Goal: Transaction & Acquisition: Purchase product/service

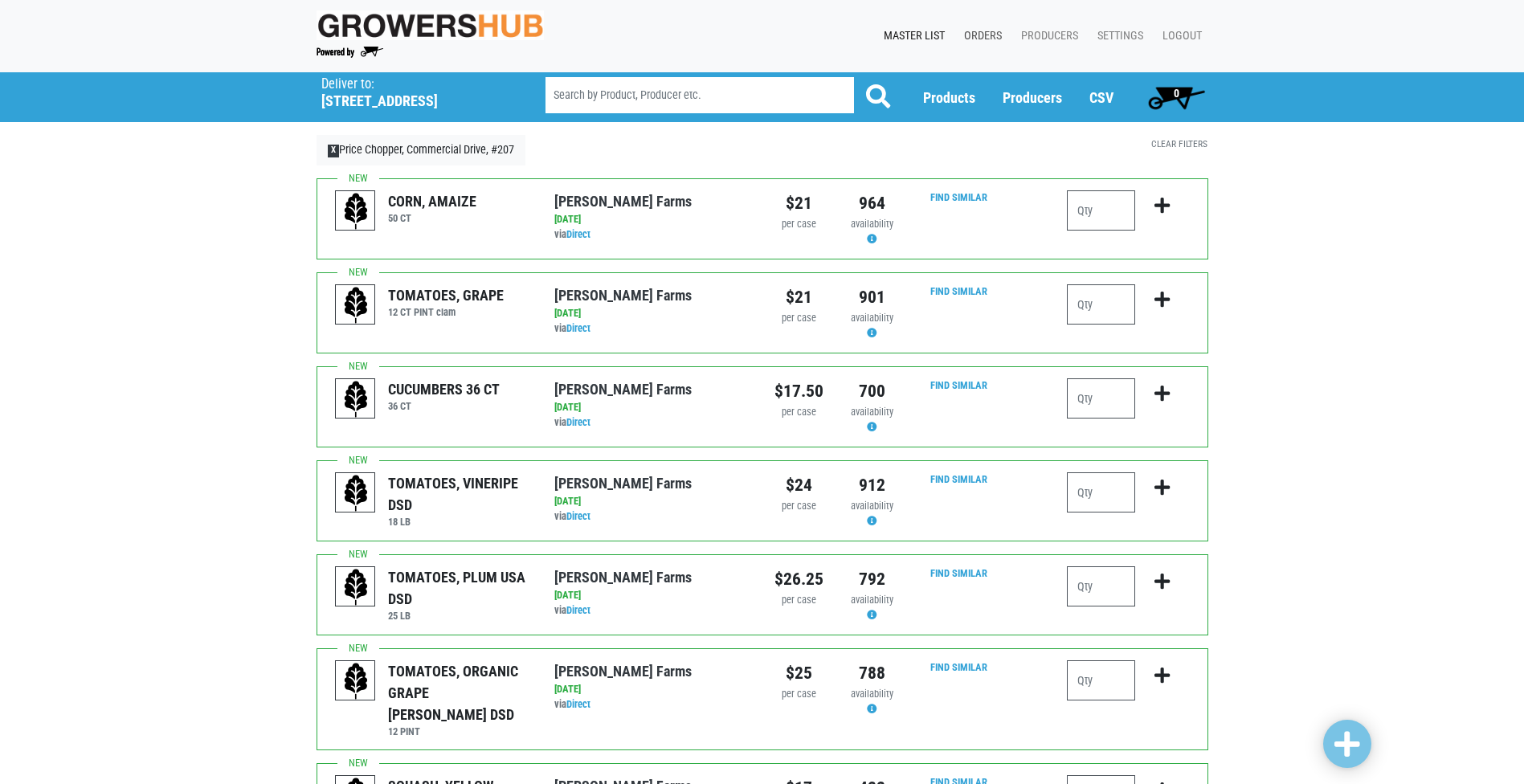
click at [989, 31] on link "Orders" at bounding box center [980, 36] width 57 height 30
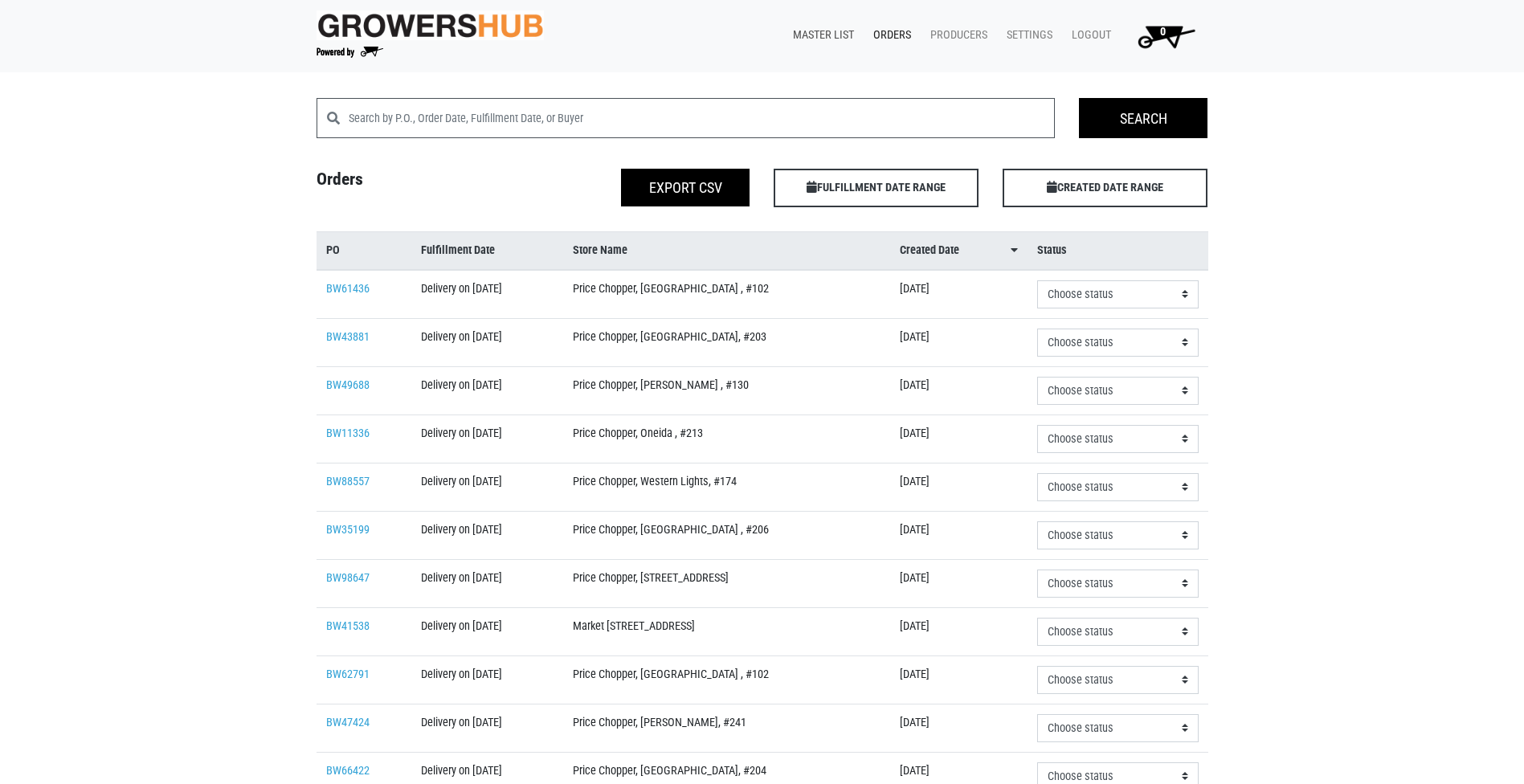
click at [830, 27] on link "Master List" at bounding box center [820, 35] width 80 height 30
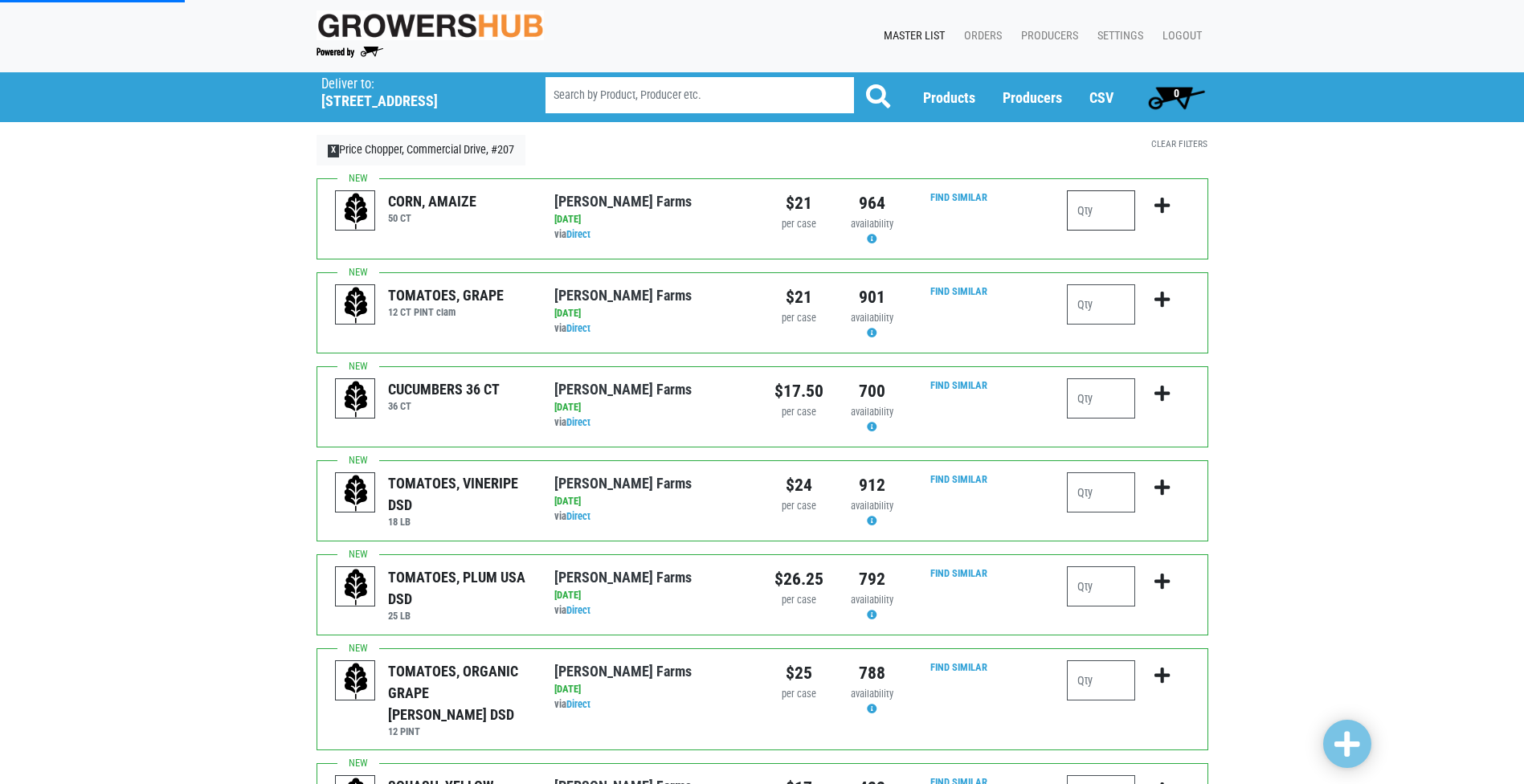
click at [1095, 214] on input "number" at bounding box center [1101, 210] width 69 height 40
type input "1"
click at [1113, 294] on input "number" at bounding box center [1101, 303] width 69 height 40
click at [1101, 396] on input "number" at bounding box center [1101, 398] width 69 height 40
click at [1102, 284] on input "number" at bounding box center [1101, 303] width 69 height 40
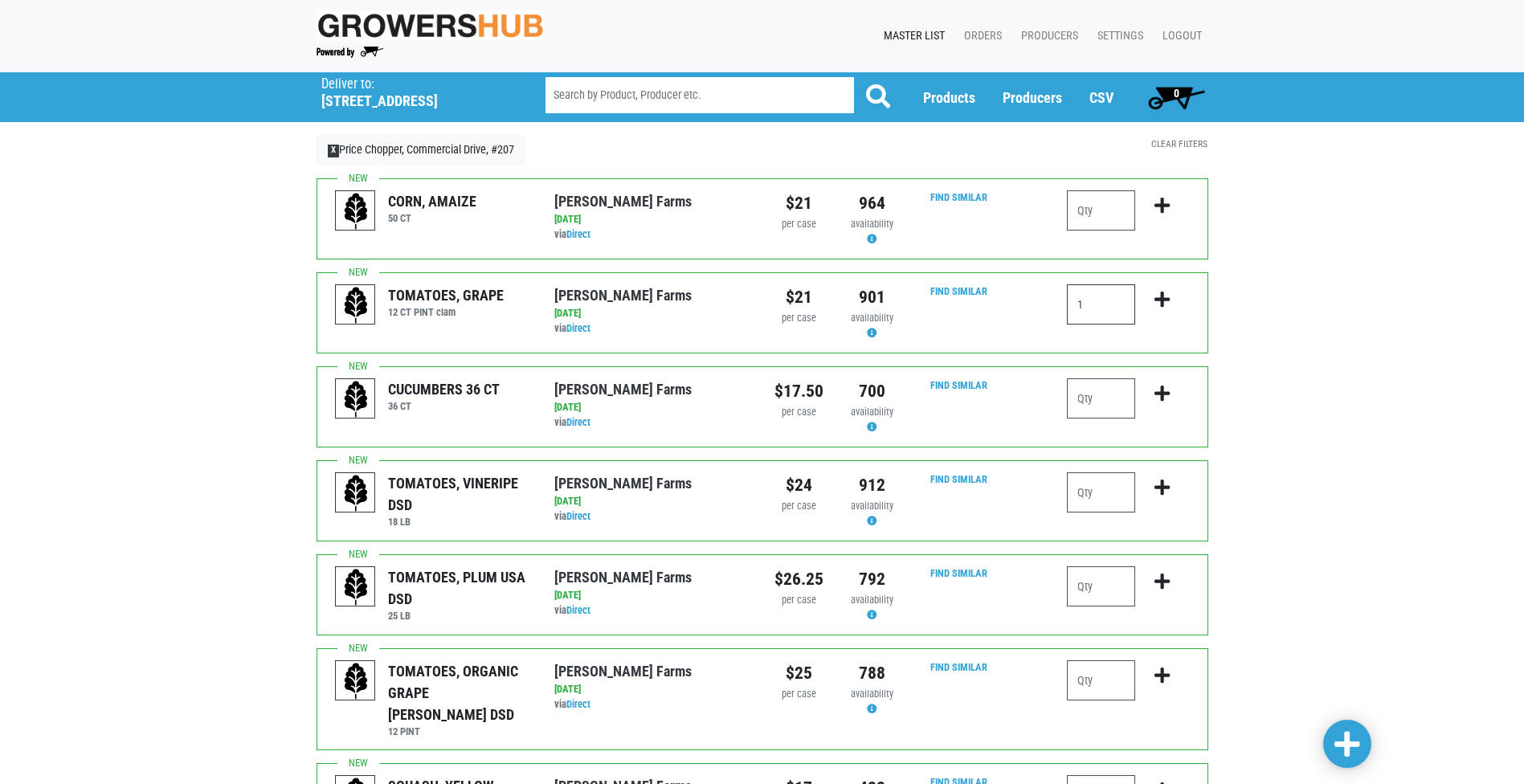
type input "1"
click at [1093, 410] on input "number" at bounding box center [1101, 398] width 69 height 40
type input "4"
click at [1087, 477] on input "number" at bounding box center [1101, 492] width 69 height 40
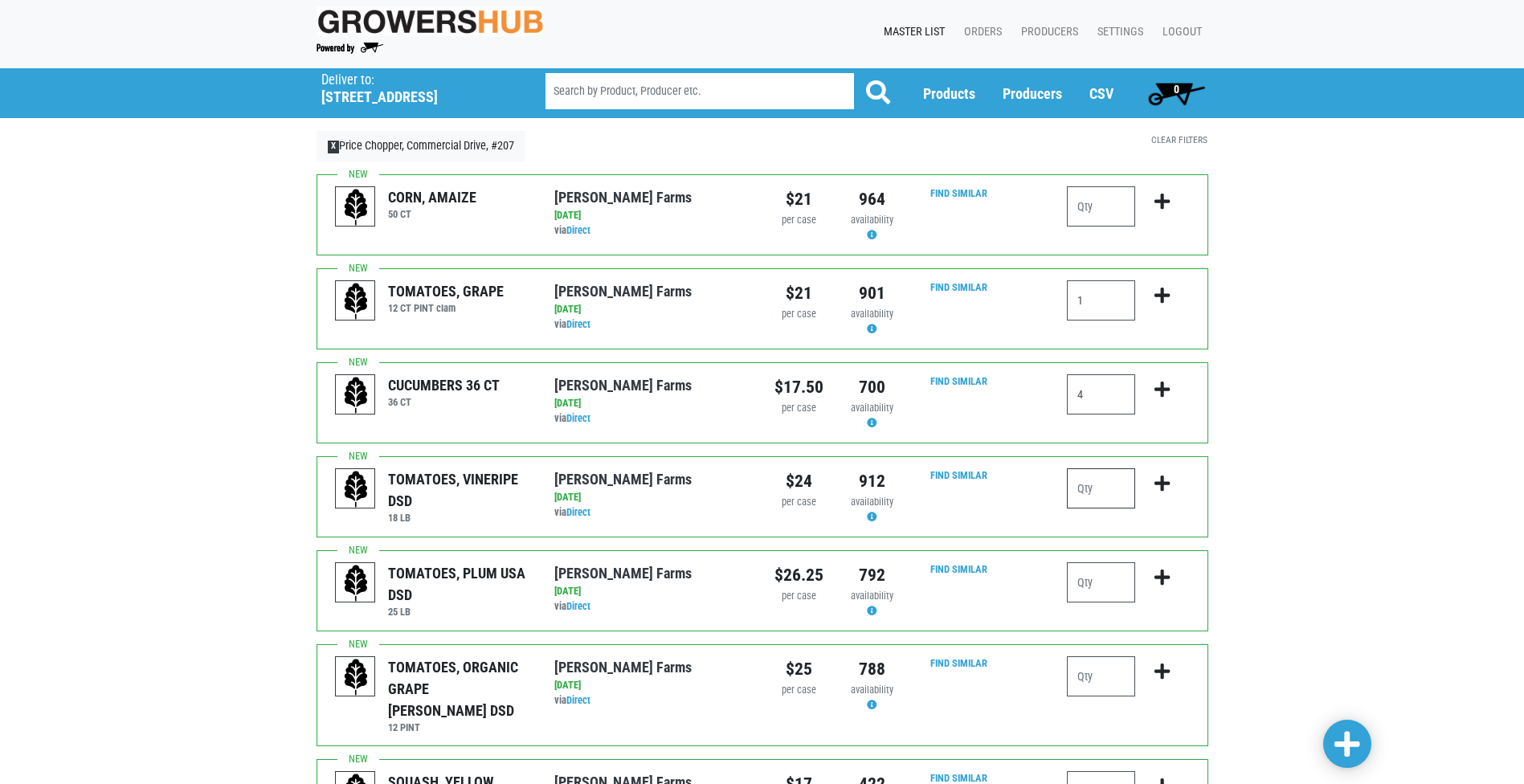
scroll to position [80, 0]
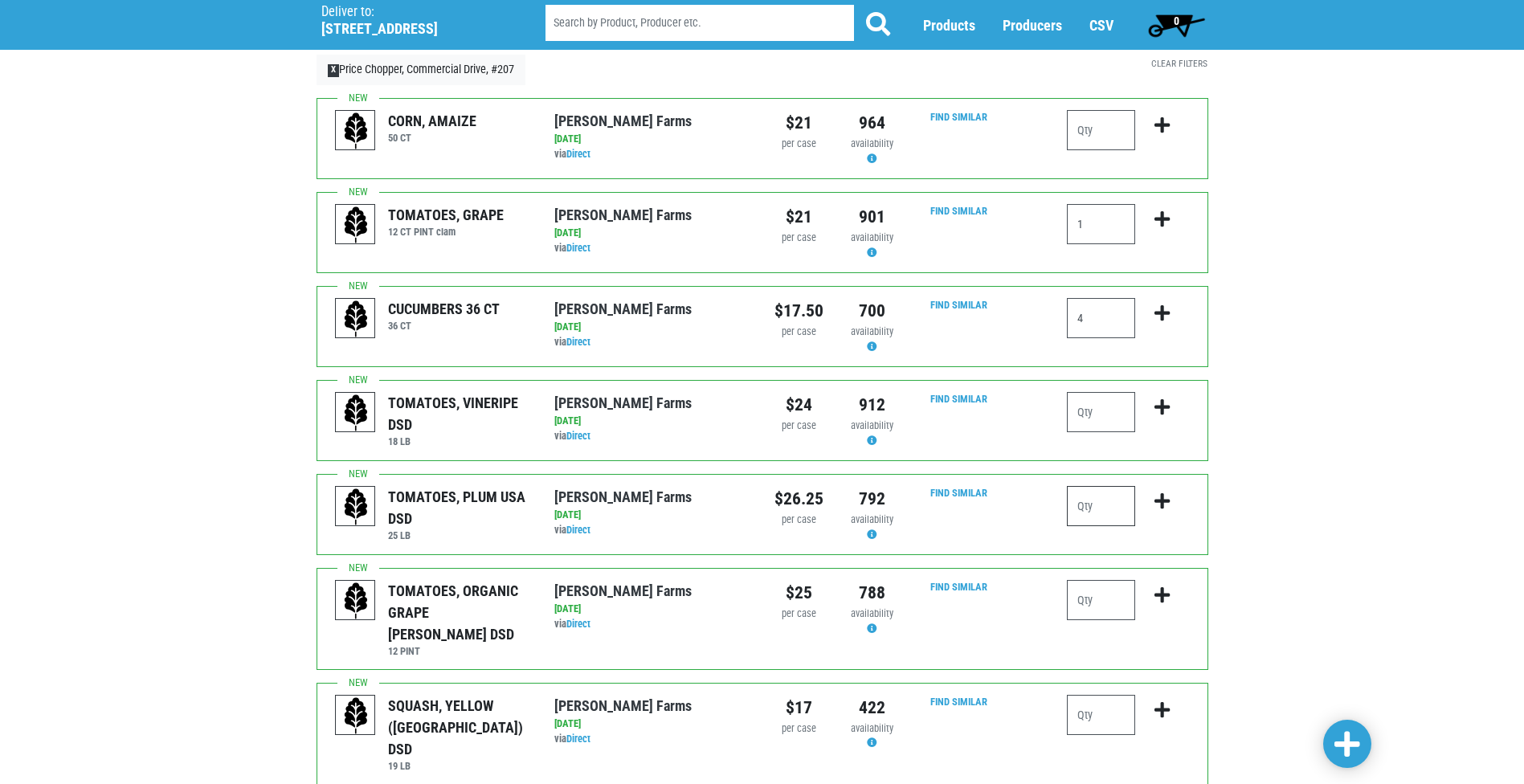
click at [1095, 506] on input "number" at bounding box center [1101, 506] width 69 height 40
type input "1"
click at [1091, 587] on input "number" at bounding box center [1101, 600] width 69 height 40
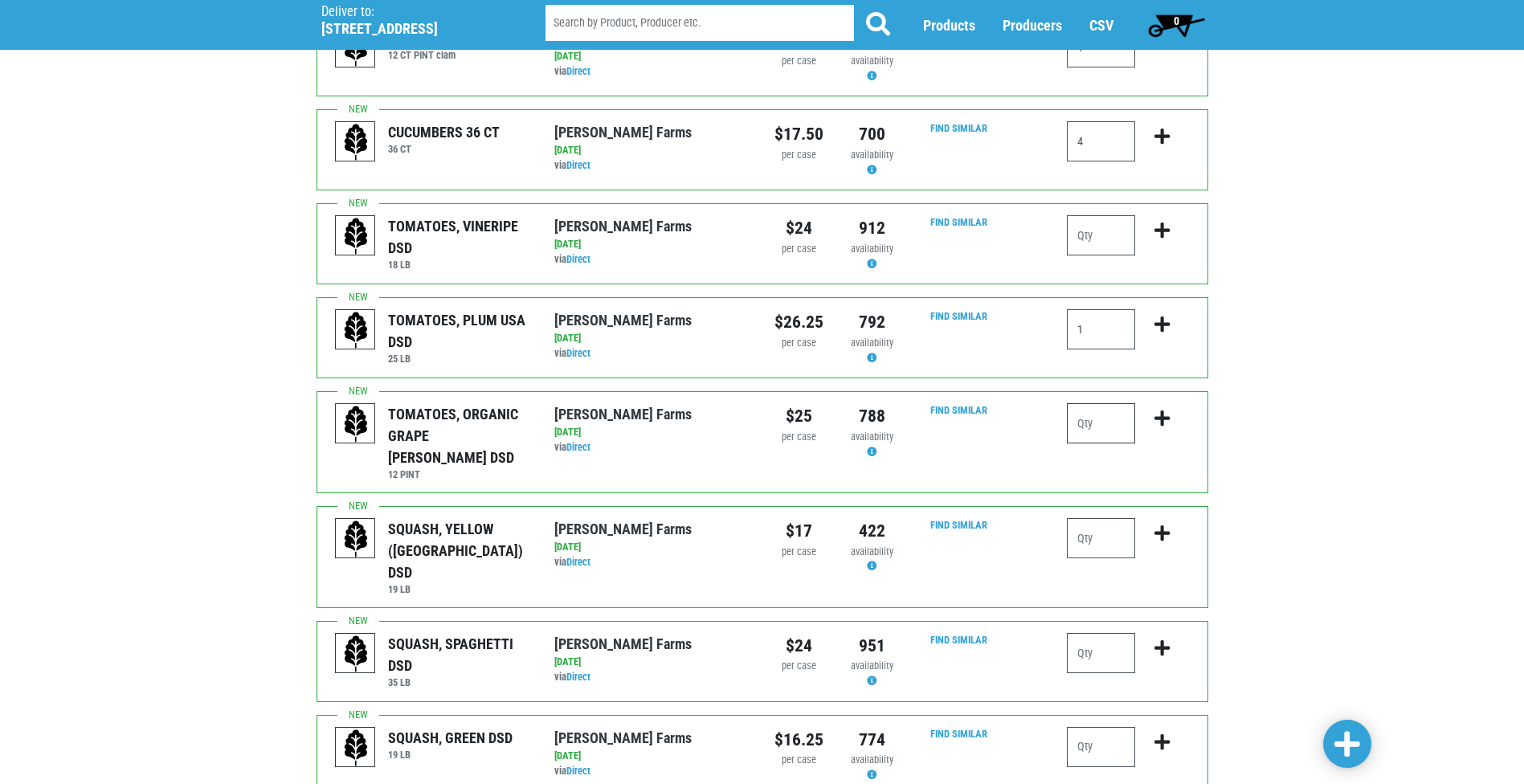
scroll to position [321, 0]
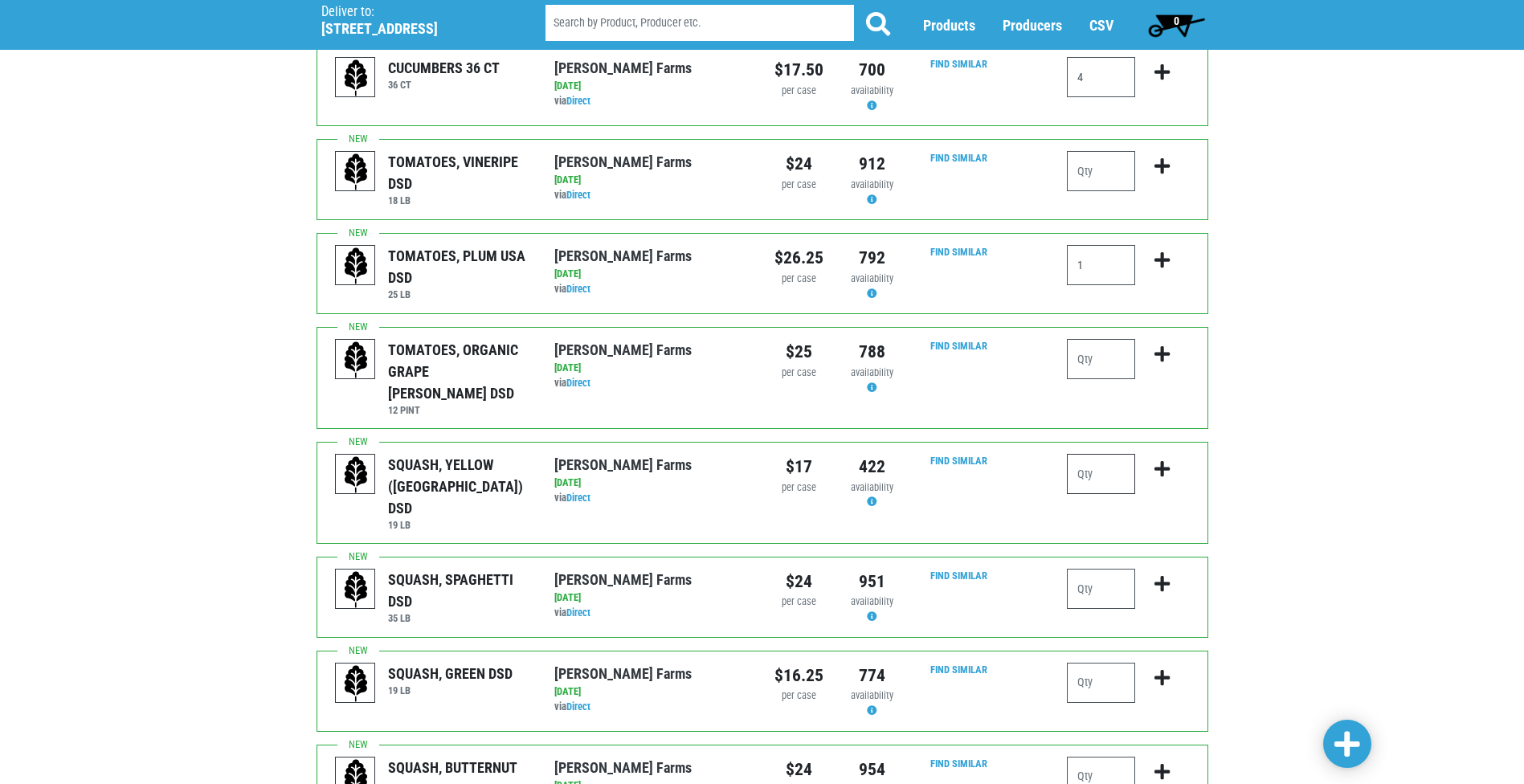
click at [1121, 454] on input "number" at bounding box center [1101, 473] width 69 height 40
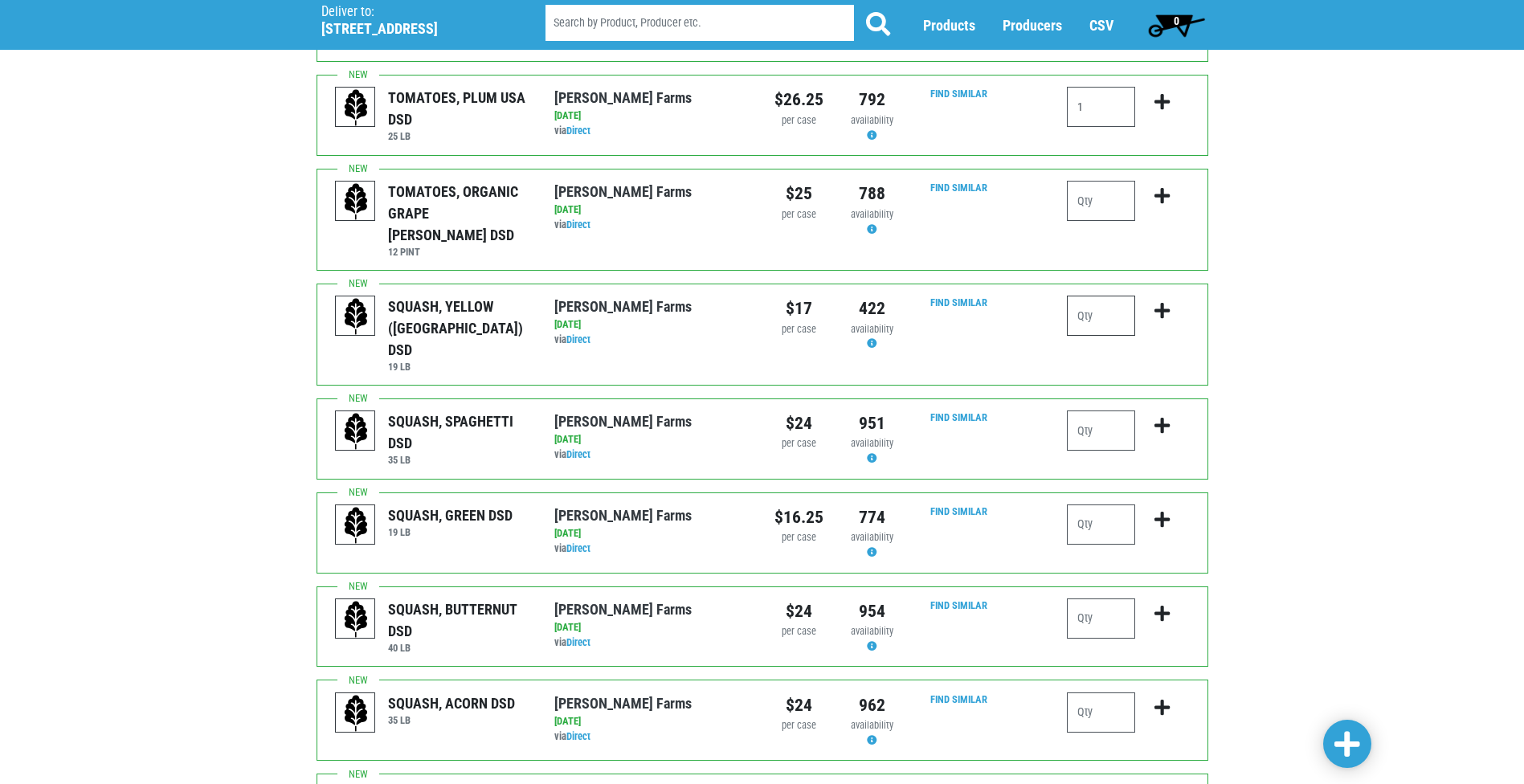
scroll to position [482, 0]
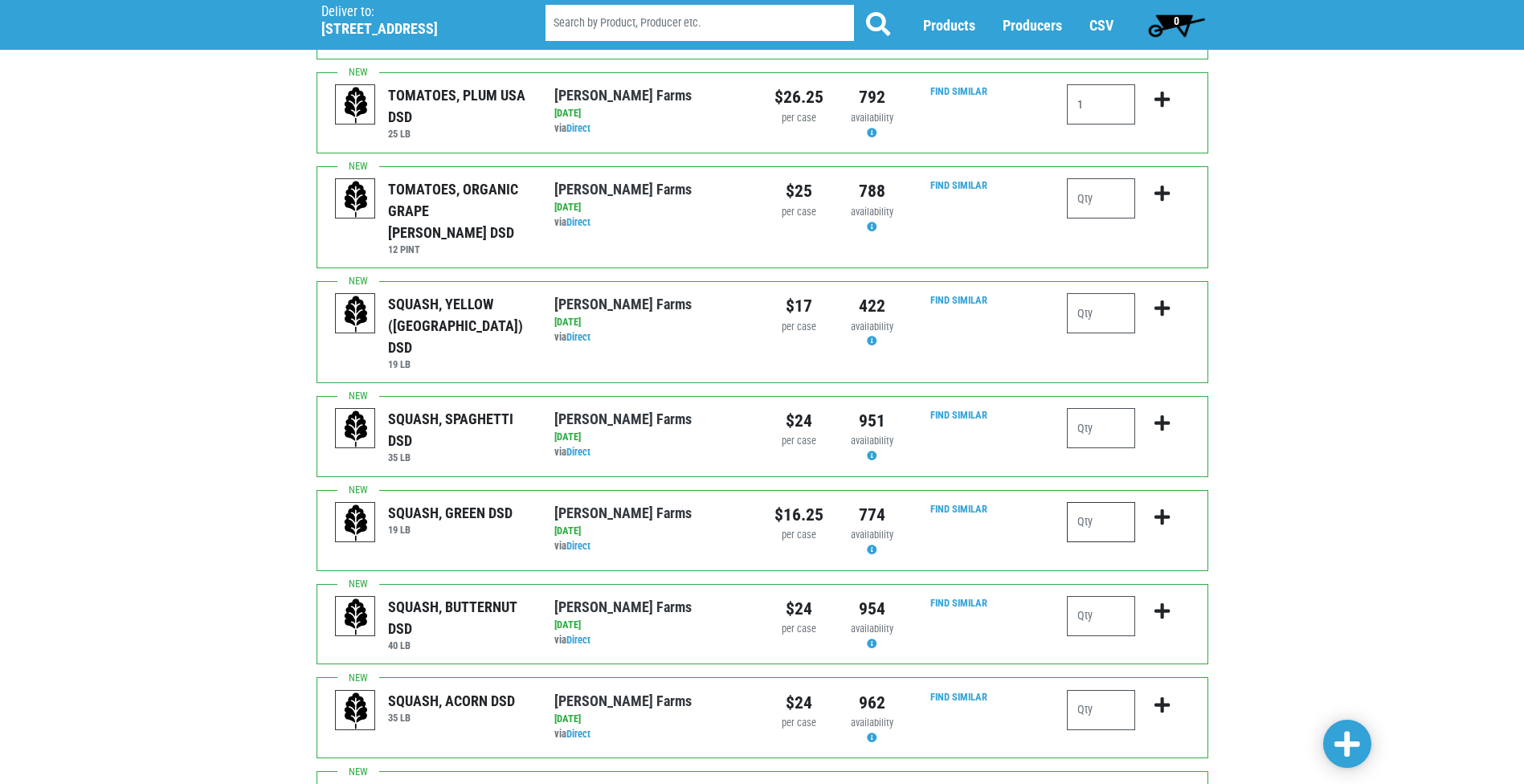
click at [1097, 502] on input "number" at bounding box center [1101, 521] width 69 height 40
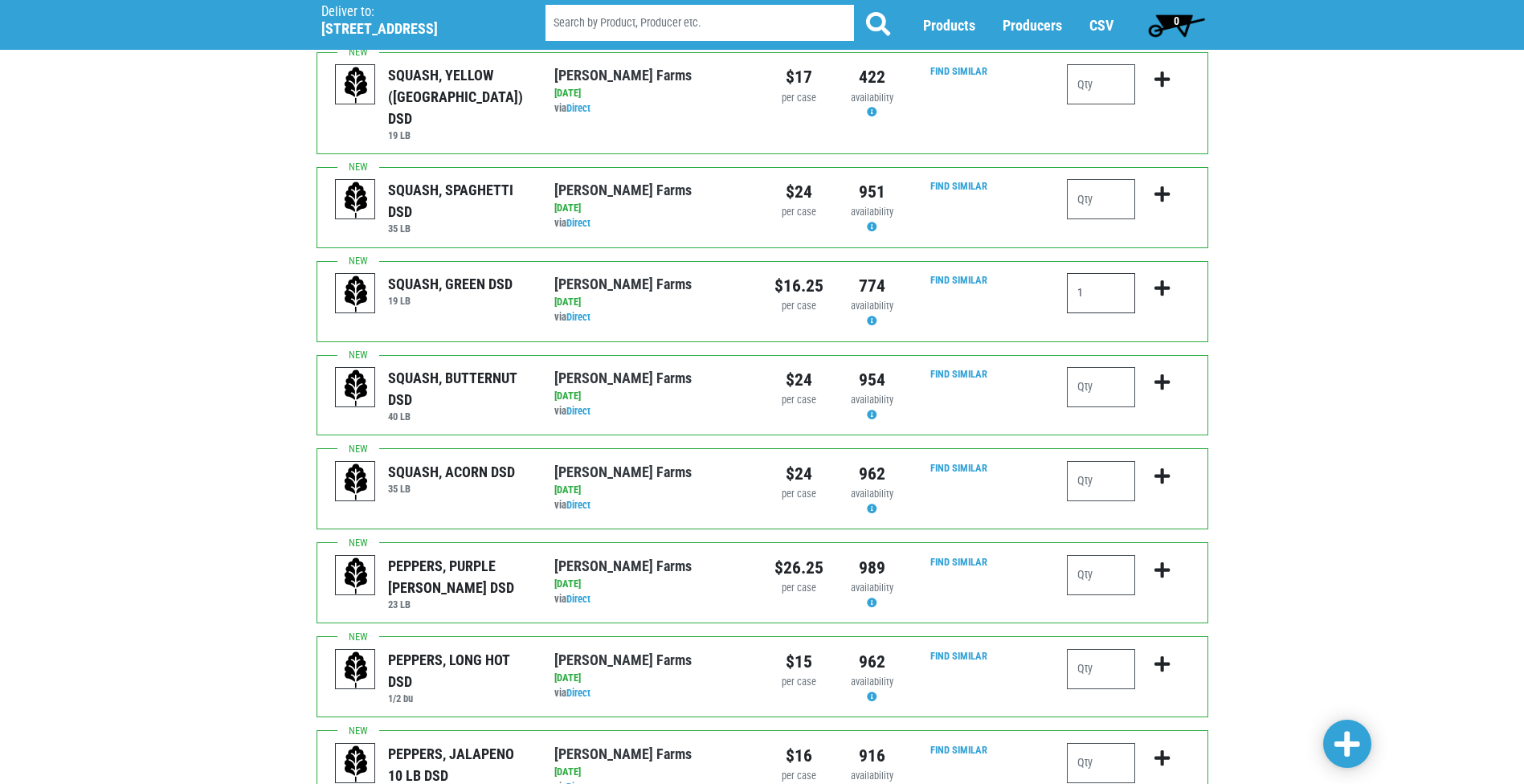
scroll to position [723, 0]
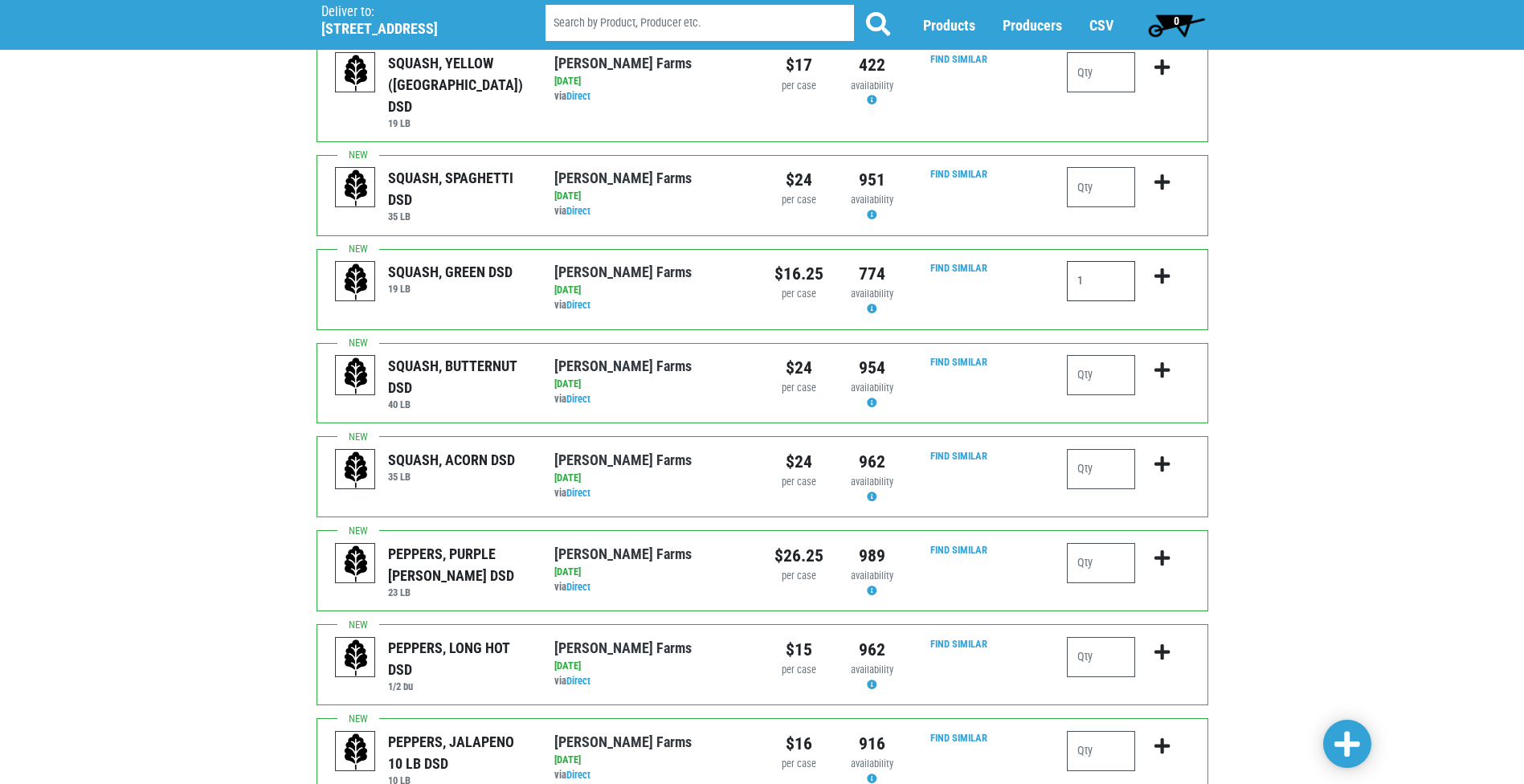
type input "1"
click at [1097, 543] on input "number" at bounding box center [1101, 562] width 69 height 40
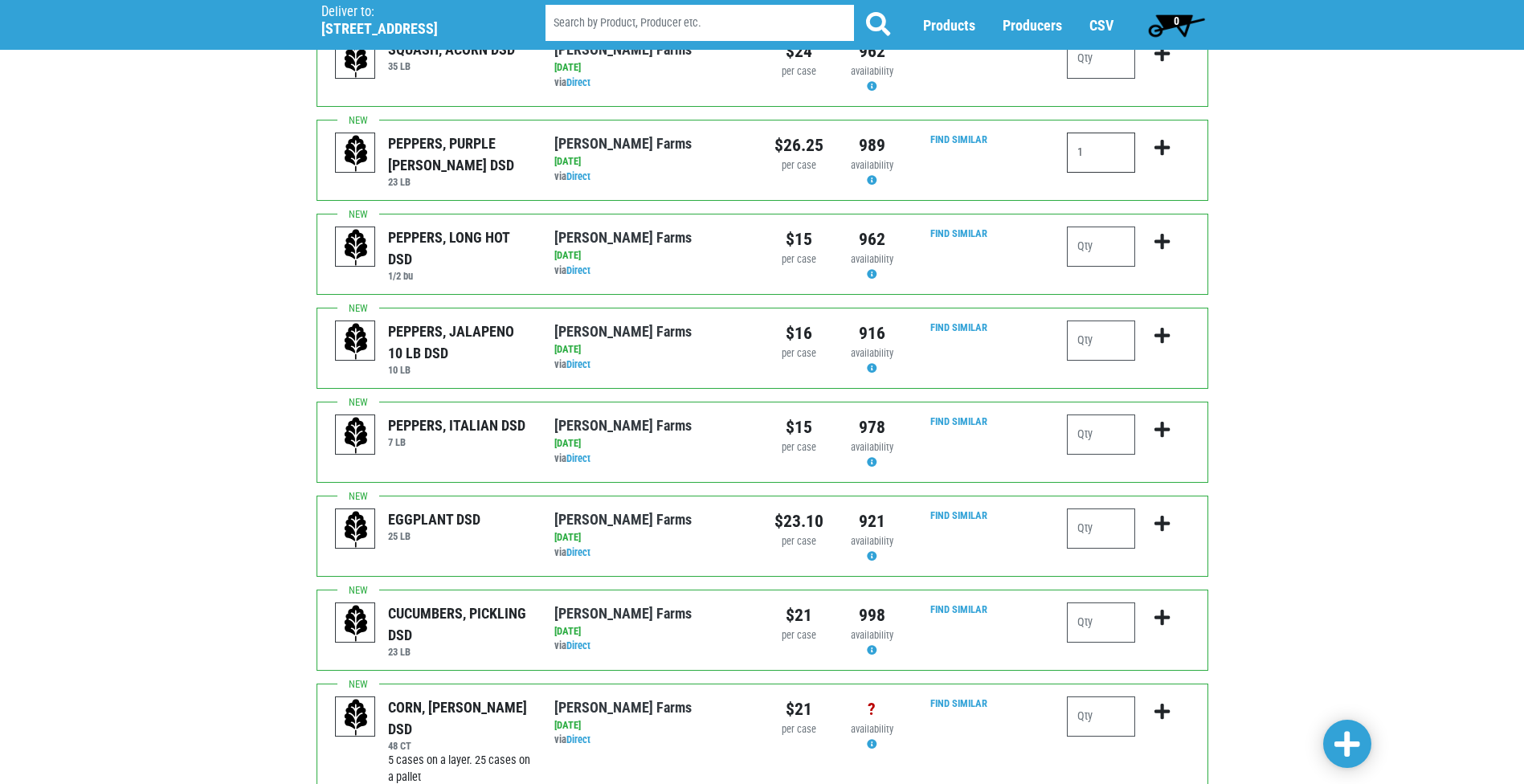
scroll to position [1205, 0]
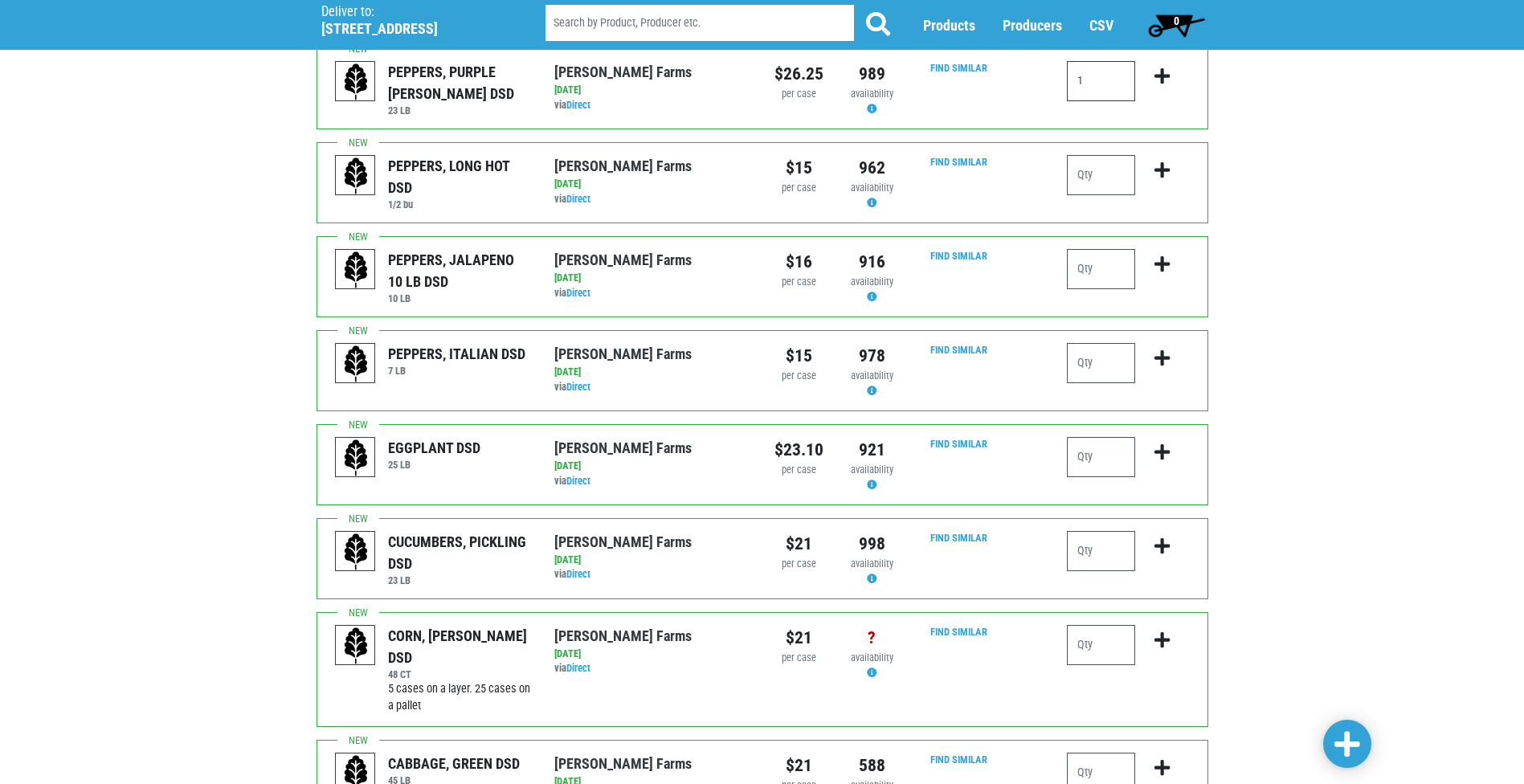
type input "1"
click at [1106, 436] on input "number" at bounding box center [1101, 456] width 69 height 40
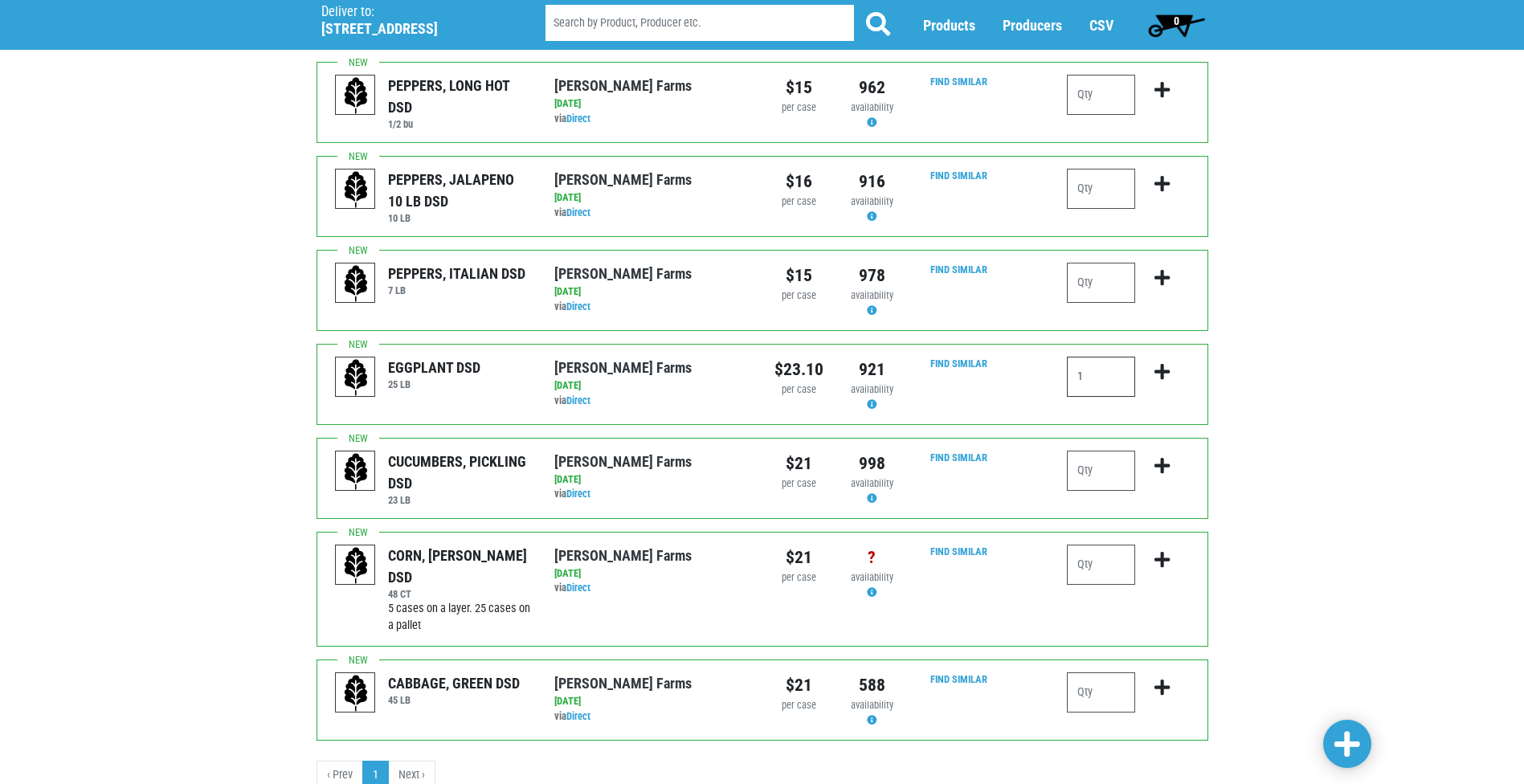
scroll to position [1302, 0]
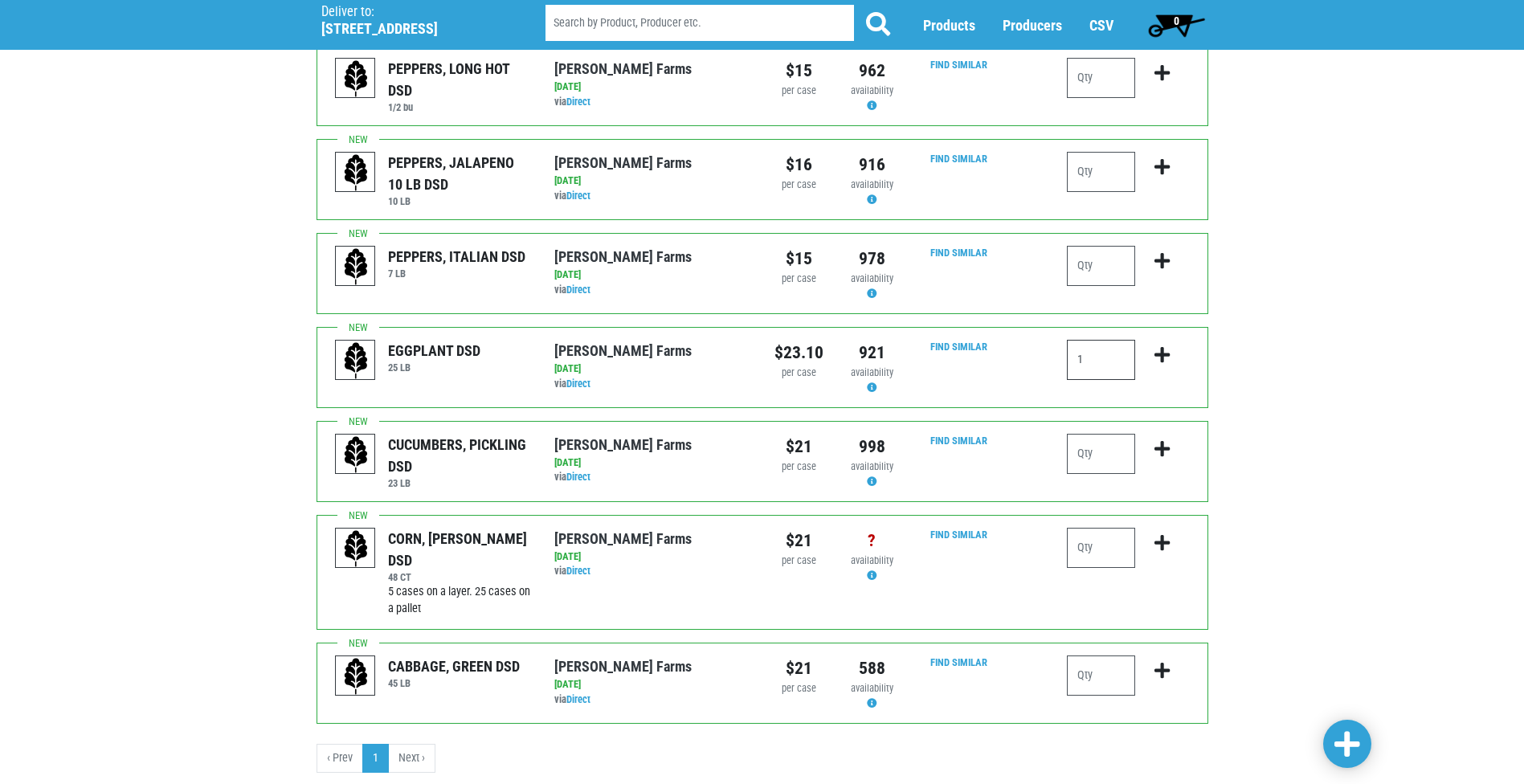
type input "1"
click at [1086, 528] on input "number" at bounding box center [1101, 547] width 69 height 40
type input "15"
click at [1093, 655] on input "number" at bounding box center [1101, 675] width 69 height 40
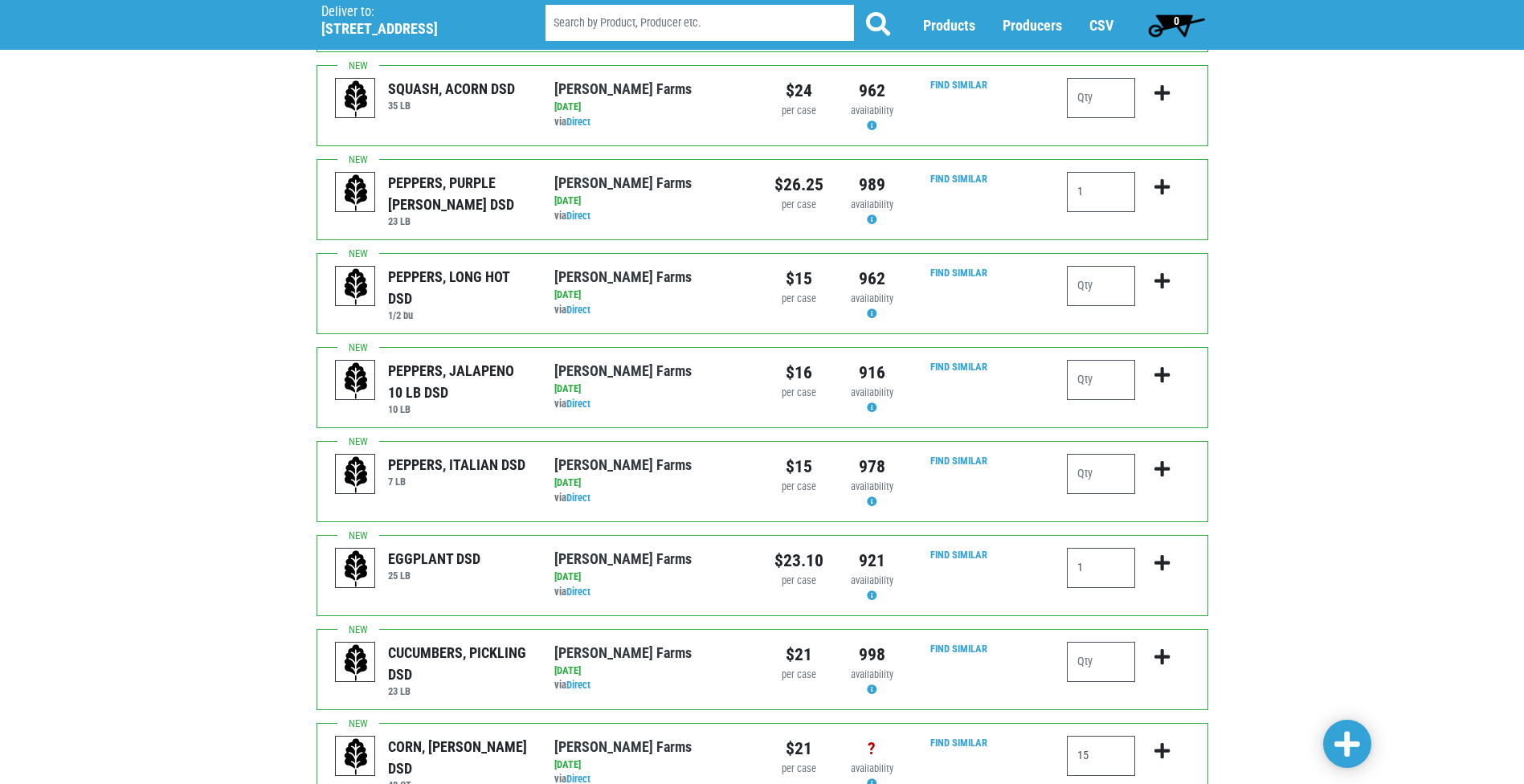
scroll to position [981, 0]
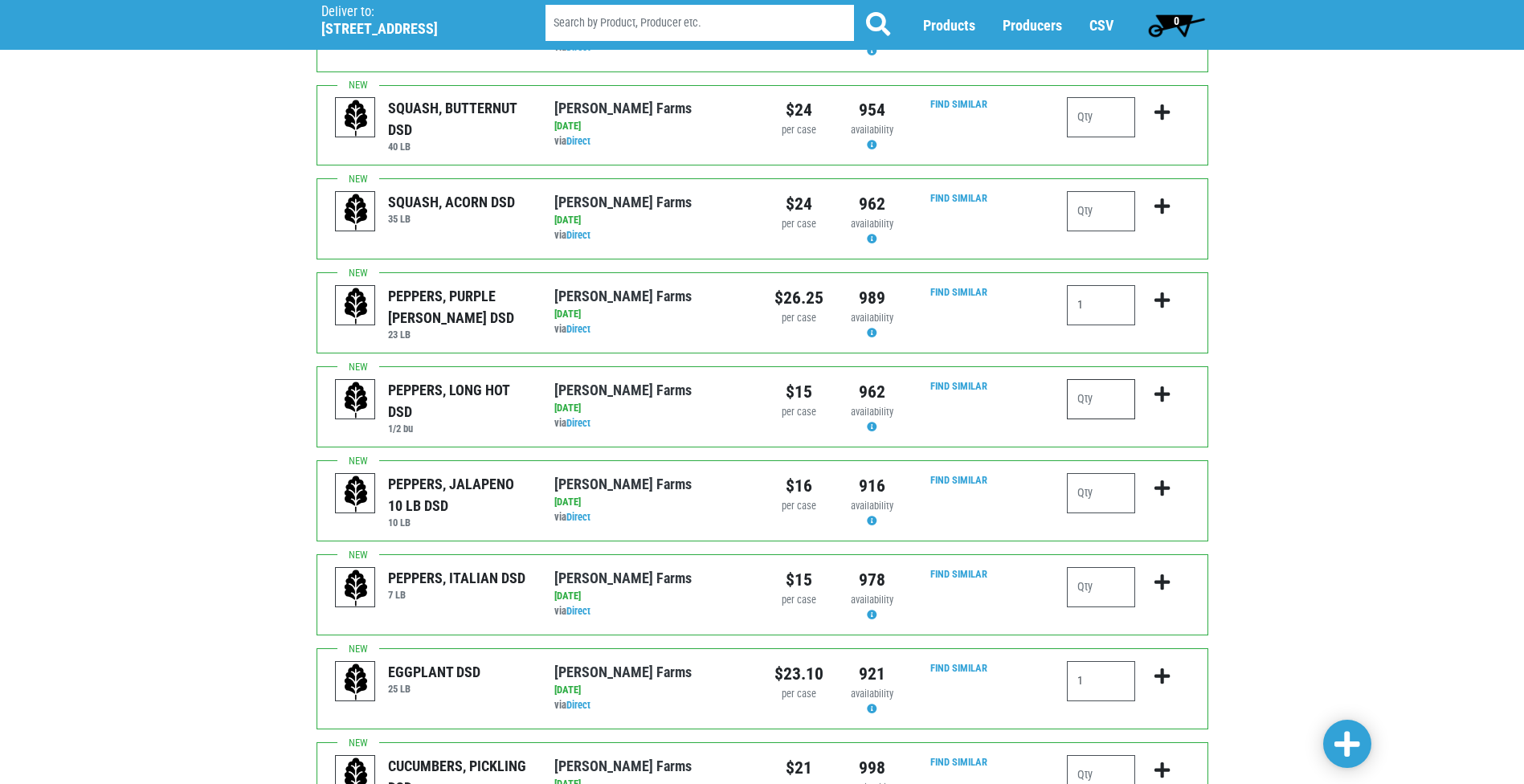
click at [1099, 379] on input "number" at bounding box center [1101, 399] width 69 height 40
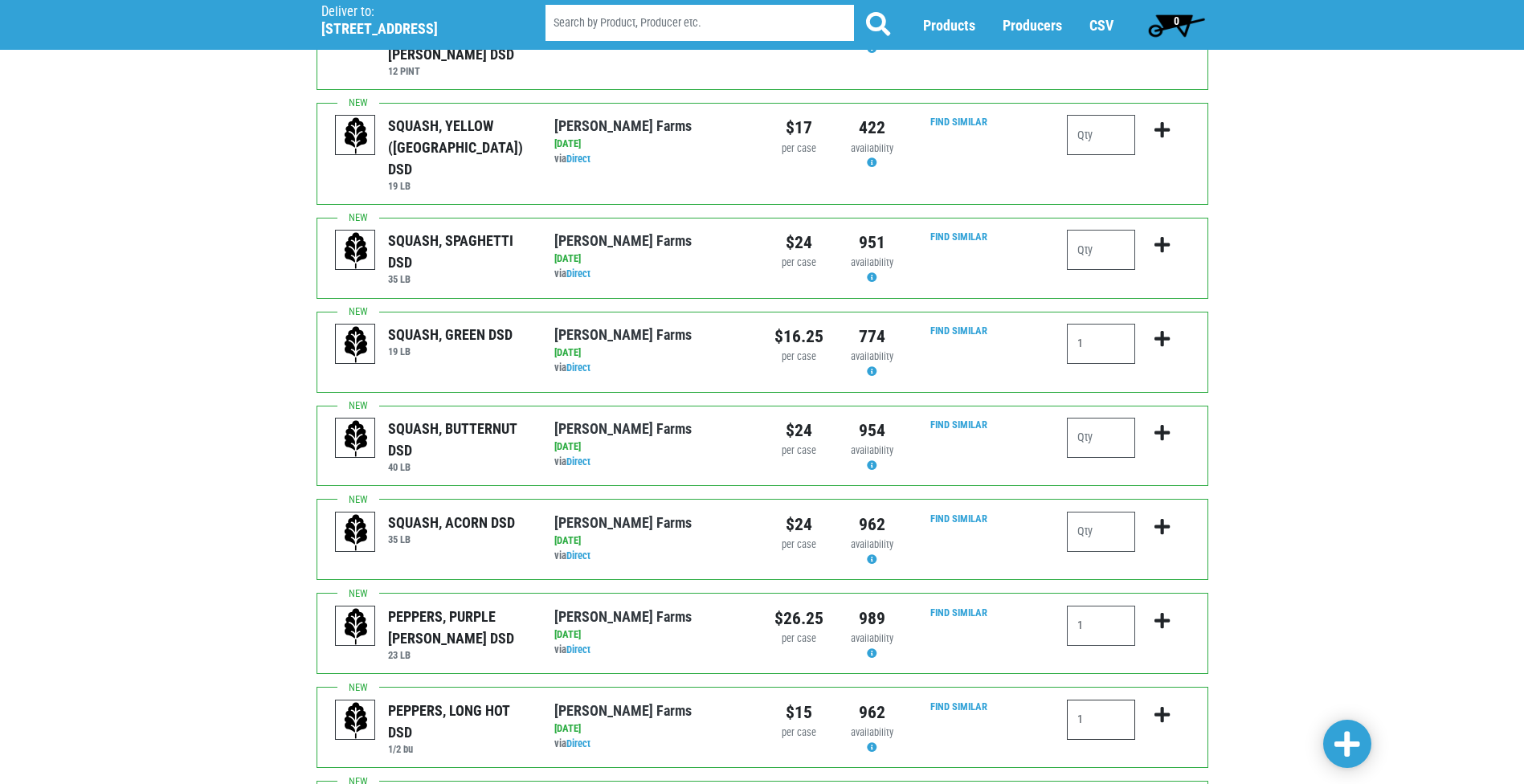
scroll to position [659, 0]
type input "1"
click at [1340, 742] on span at bounding box center [1347, 744] width 25 height 29
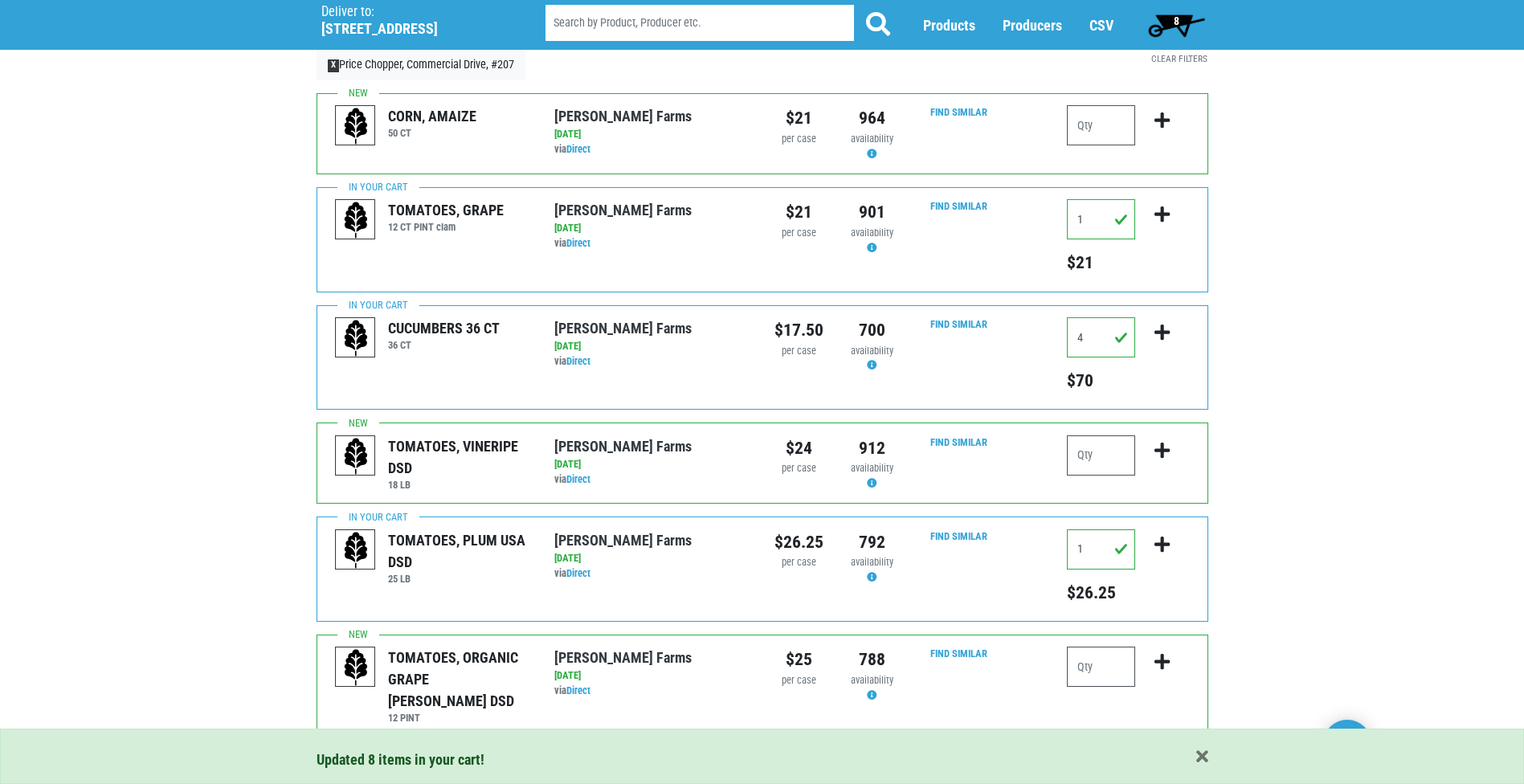
scroll to position [0, 0]
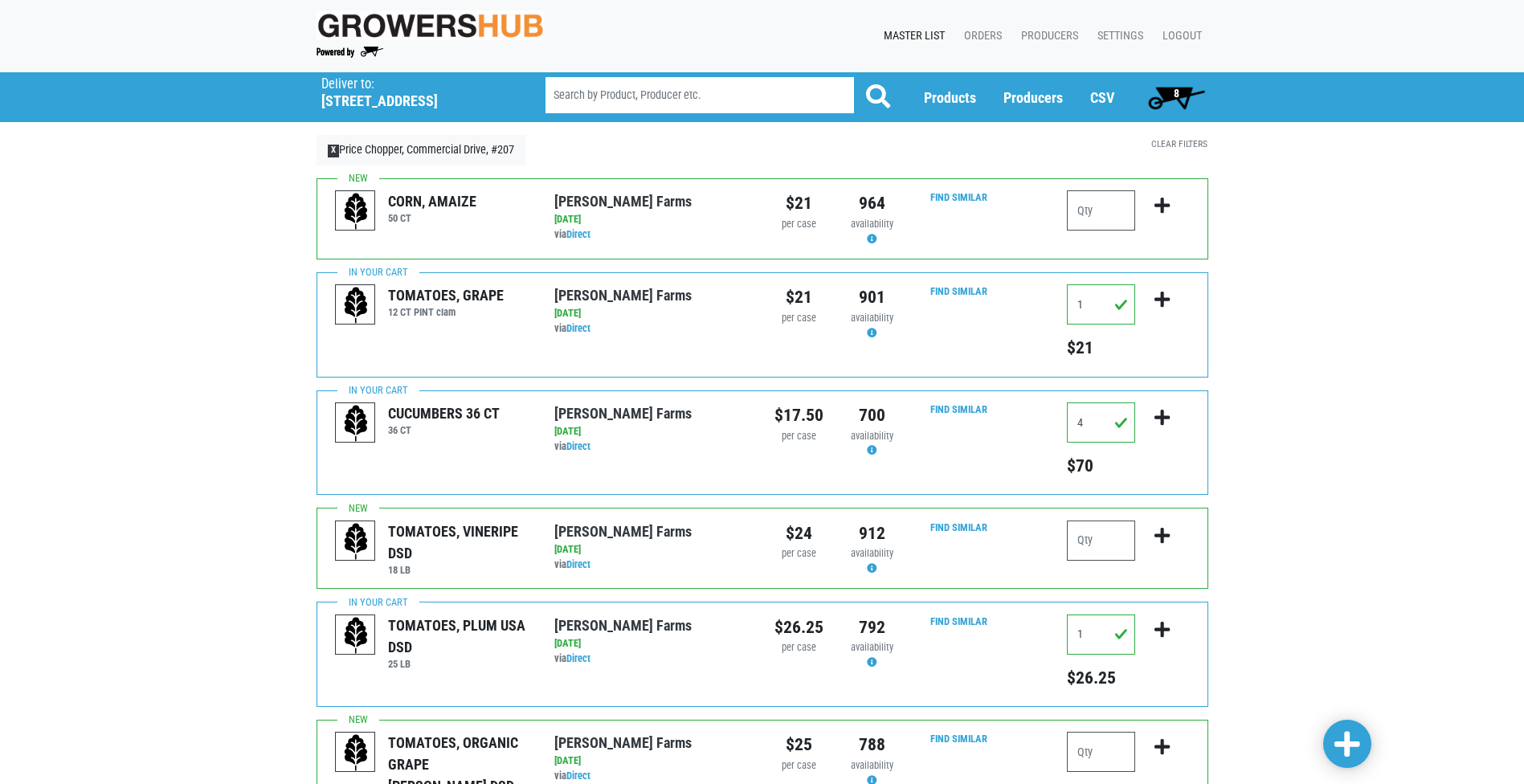
click at [1182, 100] on span "8" at bounding box center [1177, 96] width 72 height 32
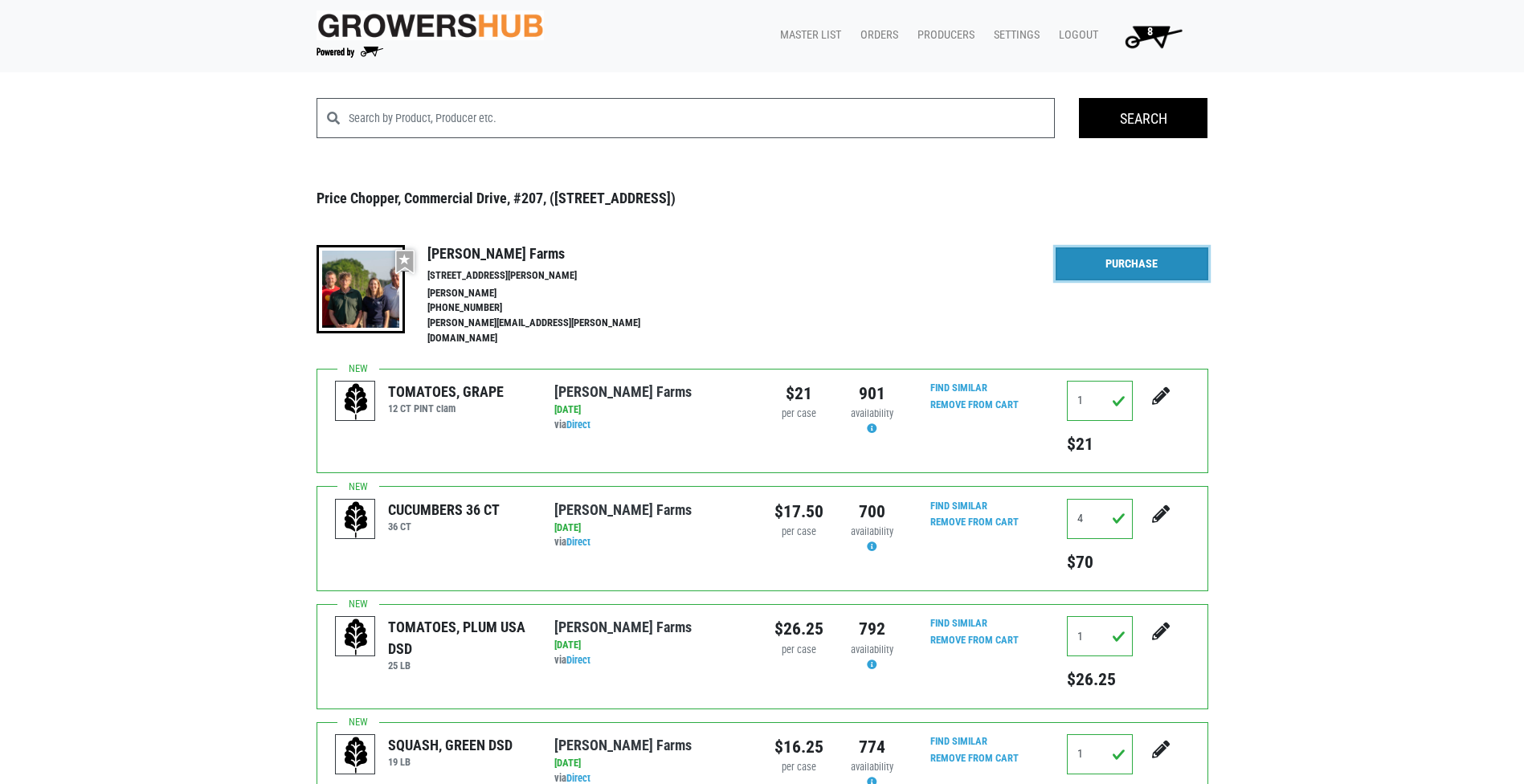
click at [1135, 263] on link "Purchase" at bounding box center [1131, 264] width 153 height 33
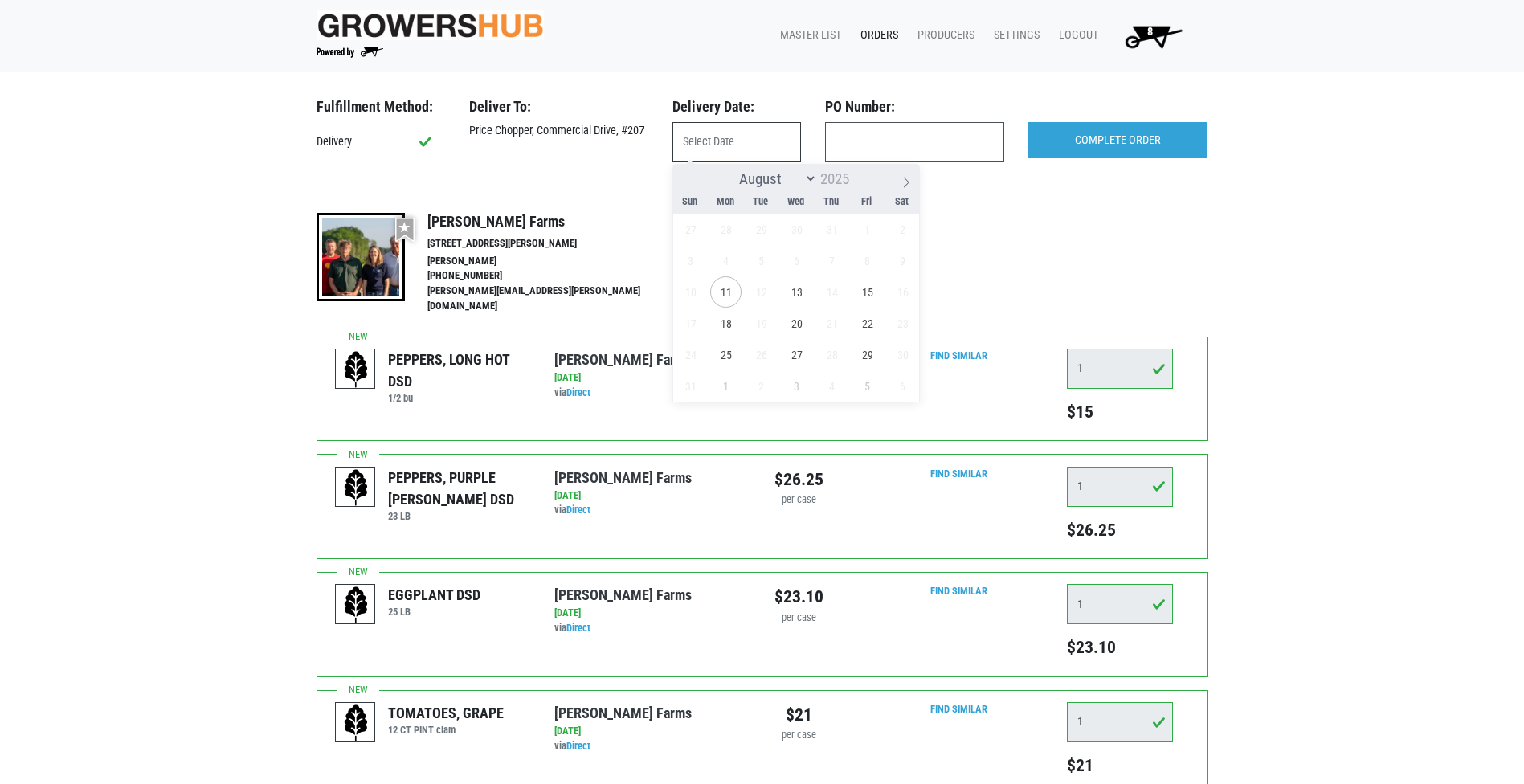
click at [778, 141] on input "text" at bounding box center [736, 142] width 128 height 40
click at [732, 295] on span "11" at bounding box center [726, 292] width 31 height 31
type input "[DATE]"
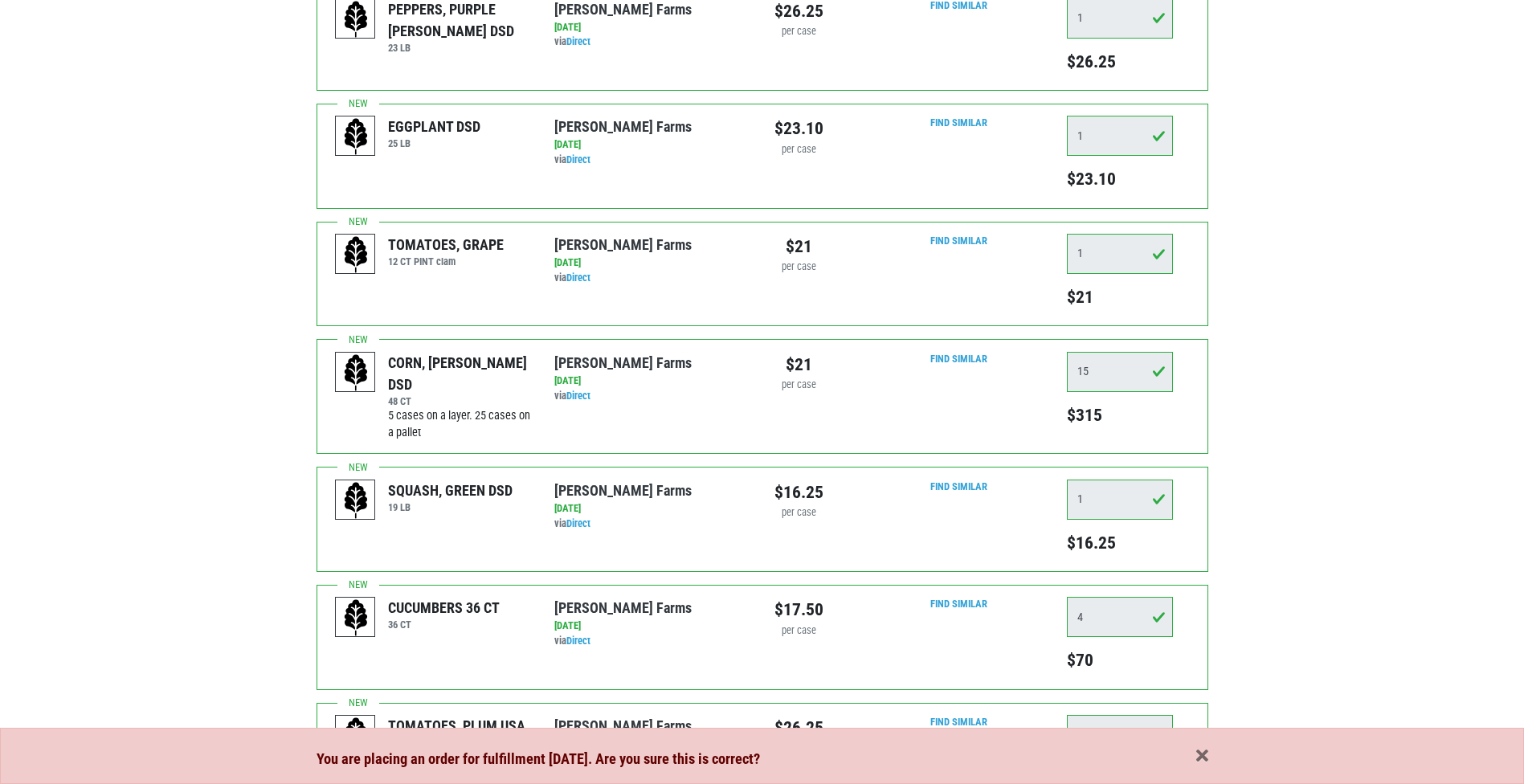
scroll to position [513, 0]
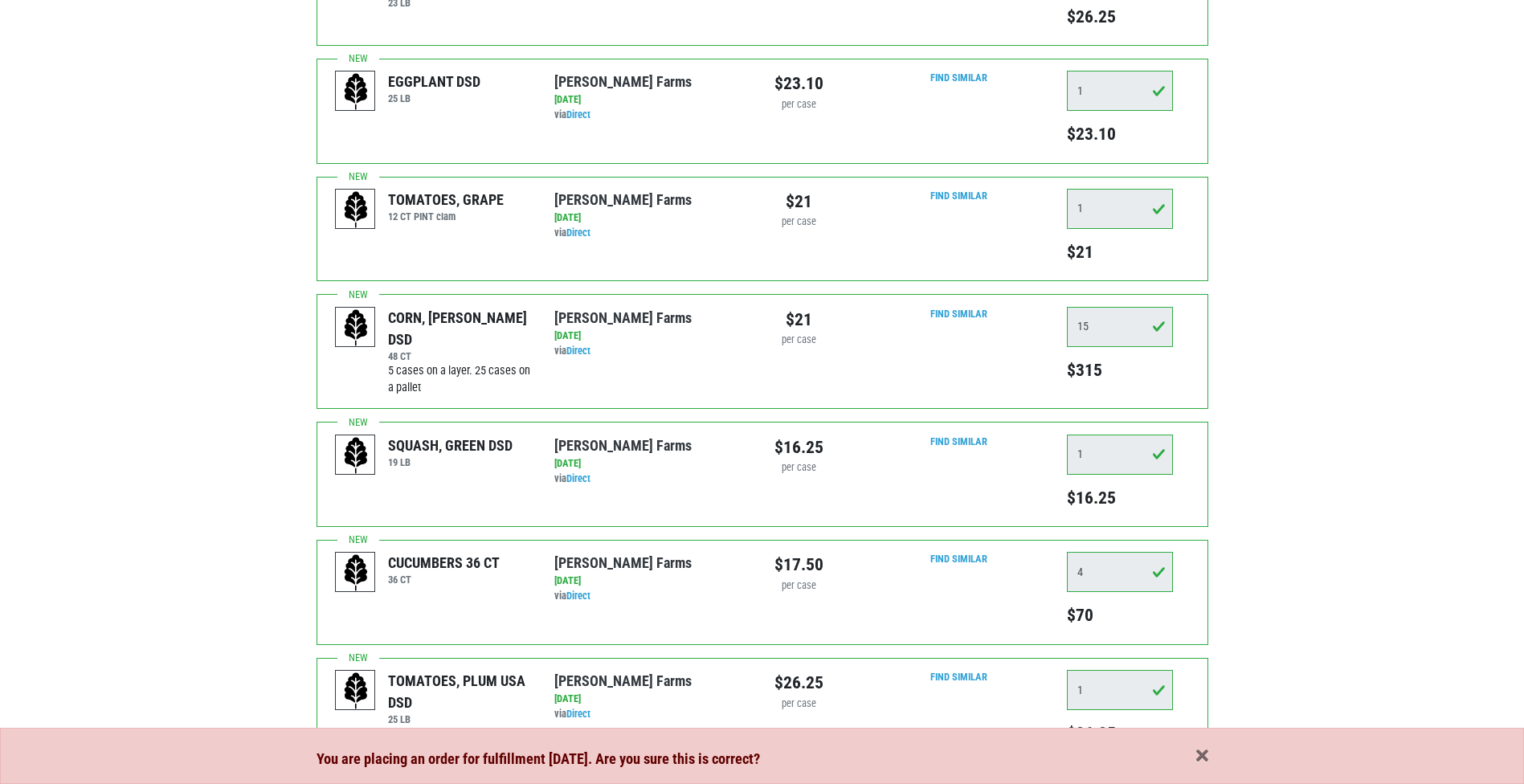
click at [1063, 311] on div "15 $315" at bounding box center [1127, 352] width 146 height 90
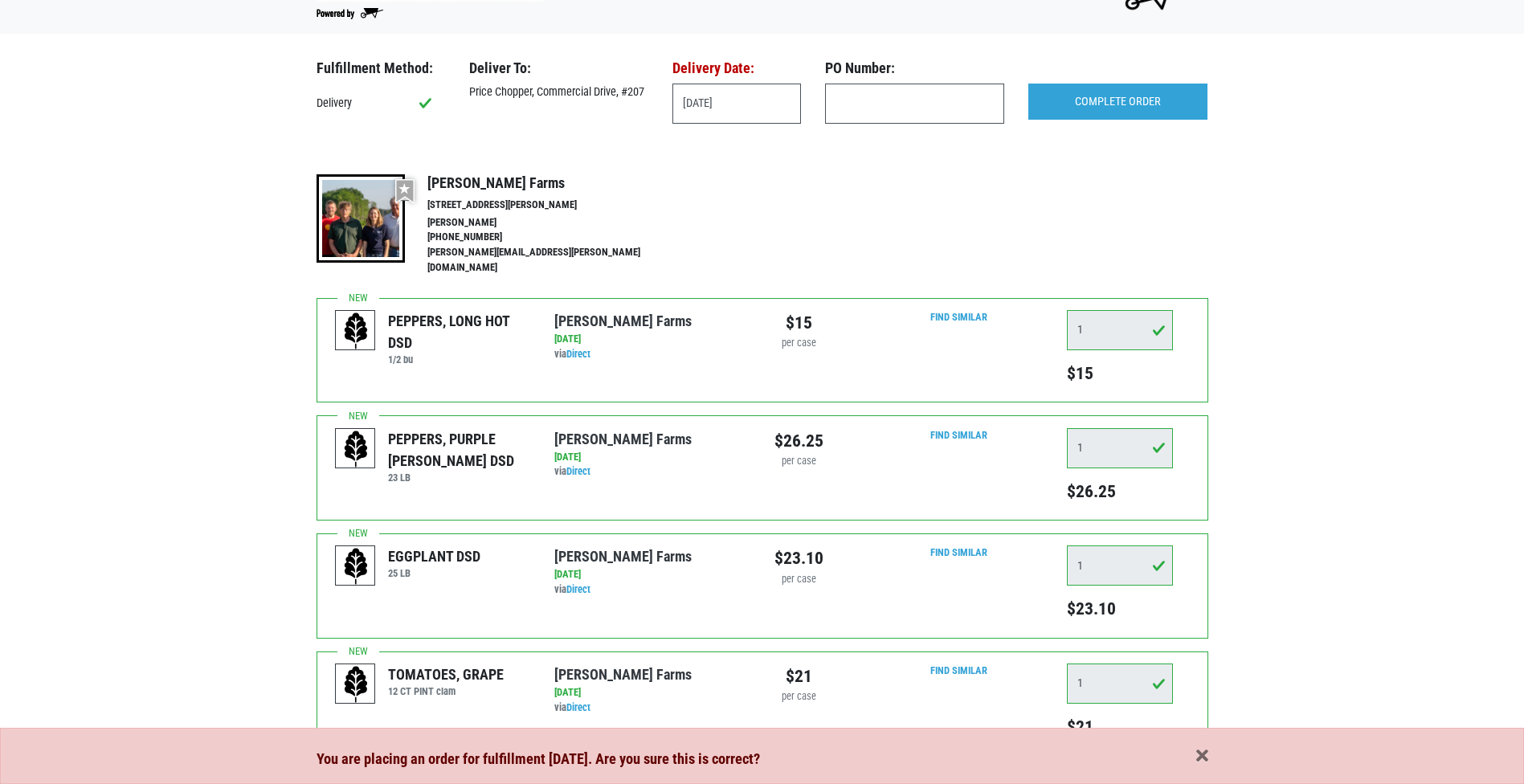
scroll to position [0, 0]
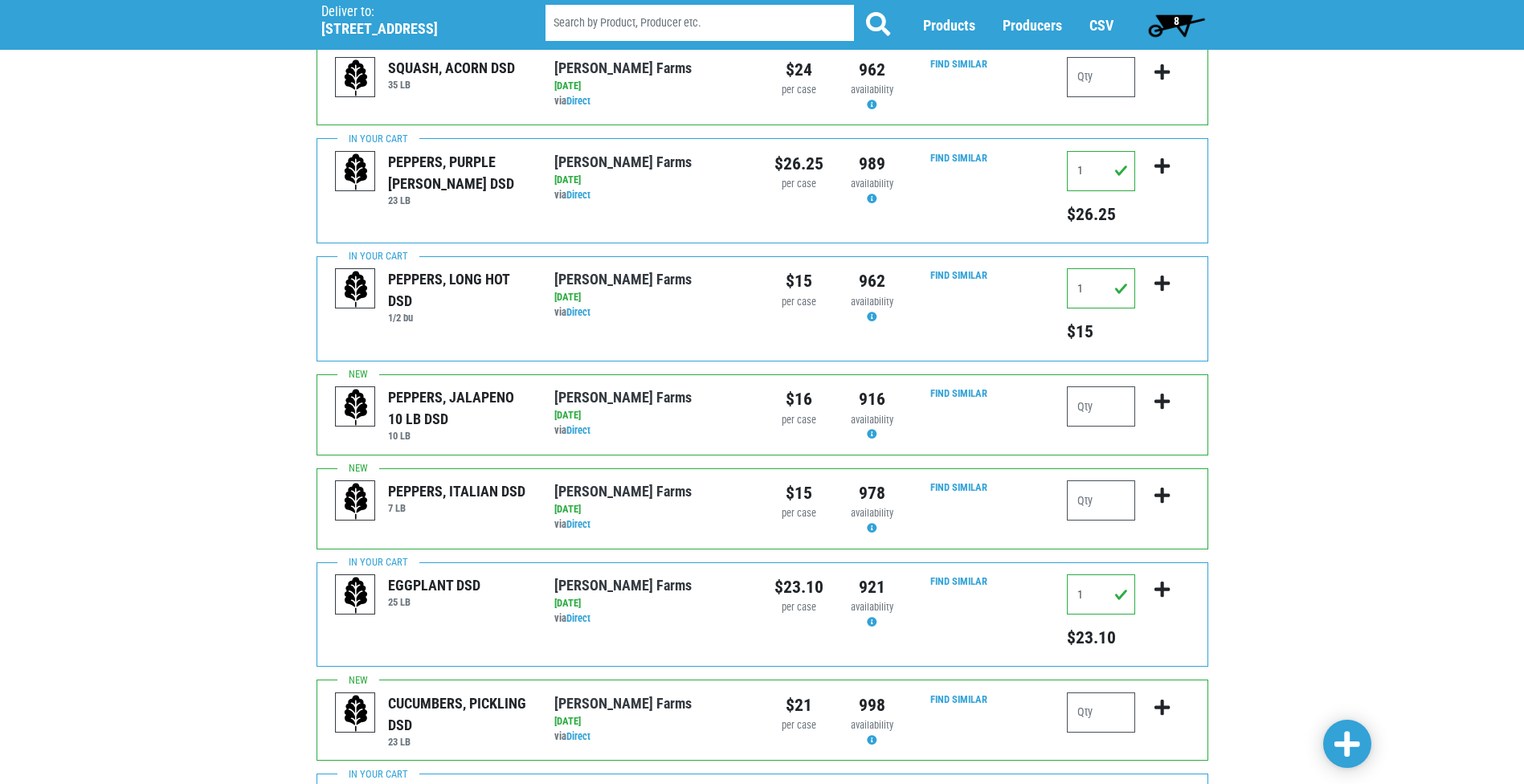
scroll to position [1468, 0]
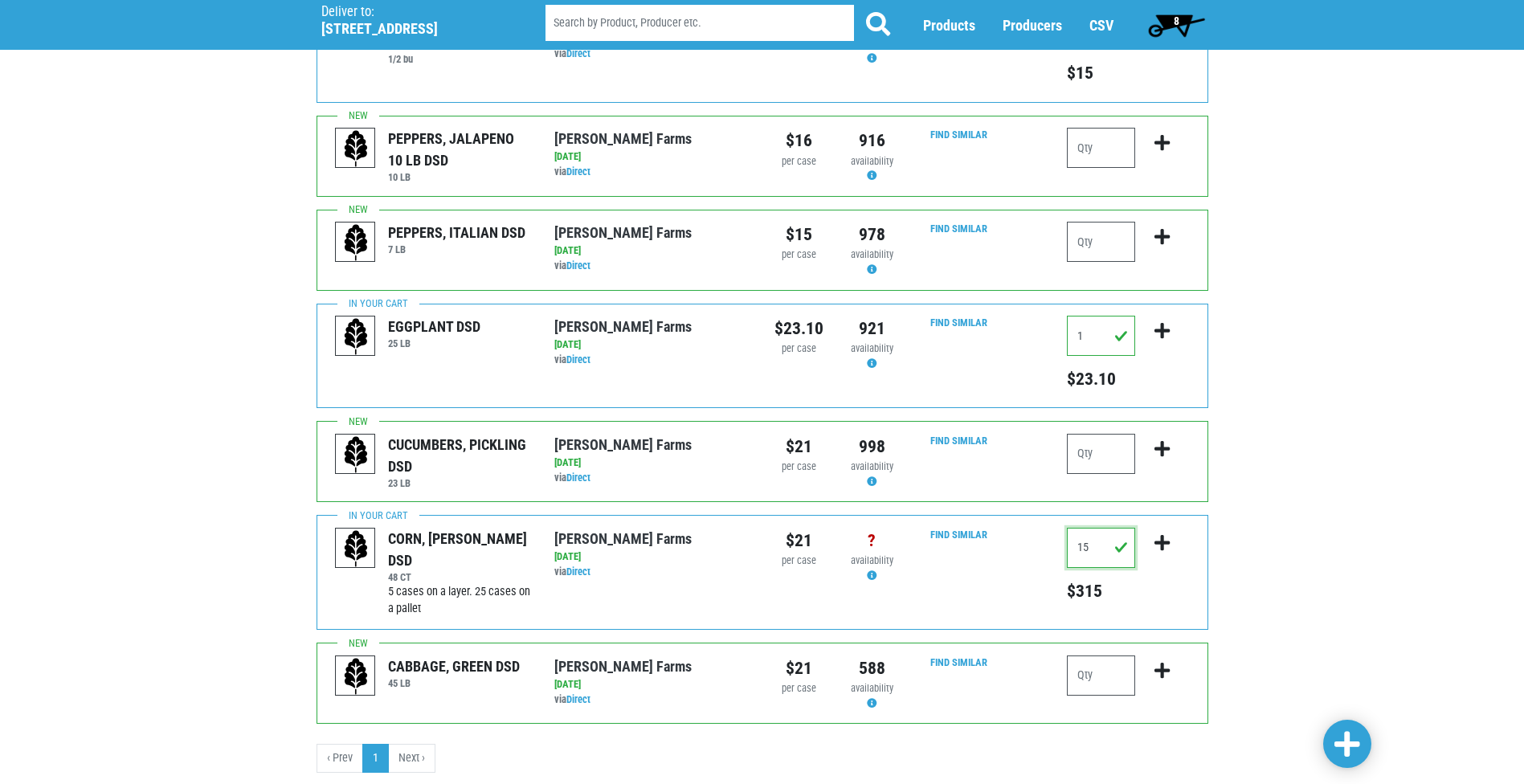
drag, startPoint x: 1098, startPoint y: 512, endPoint x: 1030, endPoint y: 501, distance: 68.9
click at [1030, 515] on div "CORN, [PERSON_NAME] DSD 48 CT 5 cases on a layer. 25 cases on a pallet [PERSON_…" at bounding box center [762, 572] width 892 height 115
type input "10"
click at [1361, 744] on link at bounding box center [1347, 743] width 48 height 48
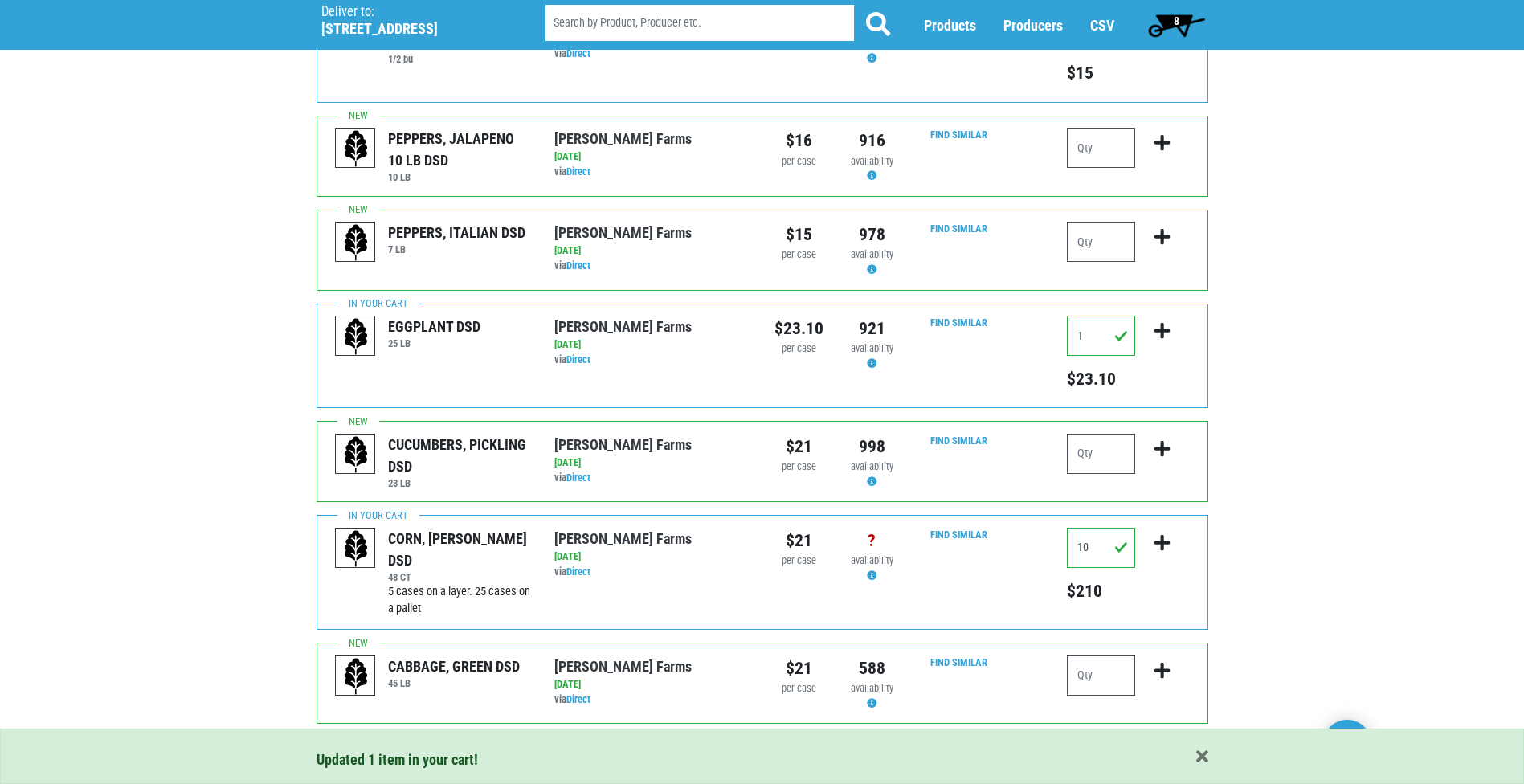
click at [1171, 26] on span "8" at bounding box center [1177, 24] width 72 height 32
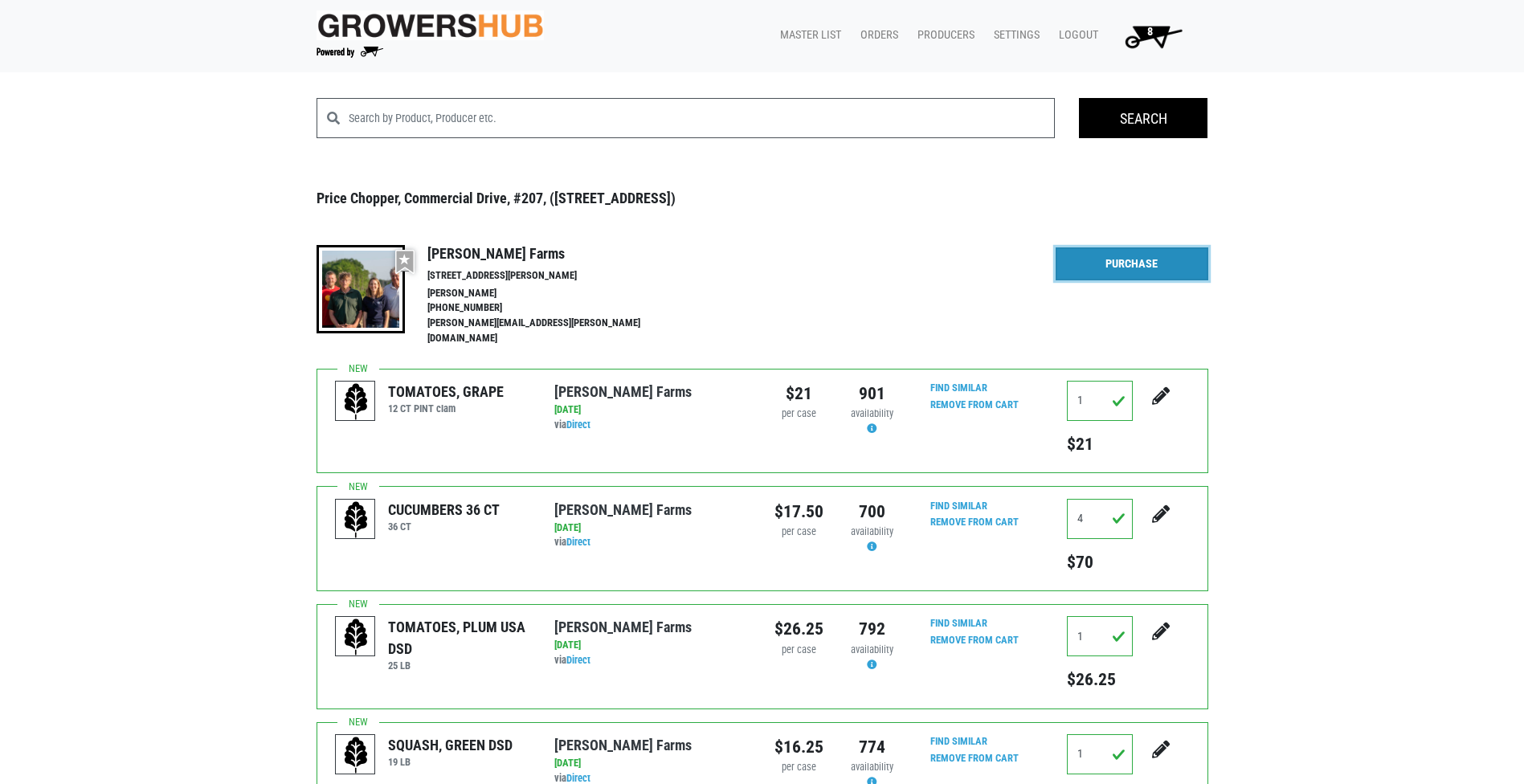
click at [1135, 272] on link "Purchase" at bounding box center [1131, 264] width 153 height 33
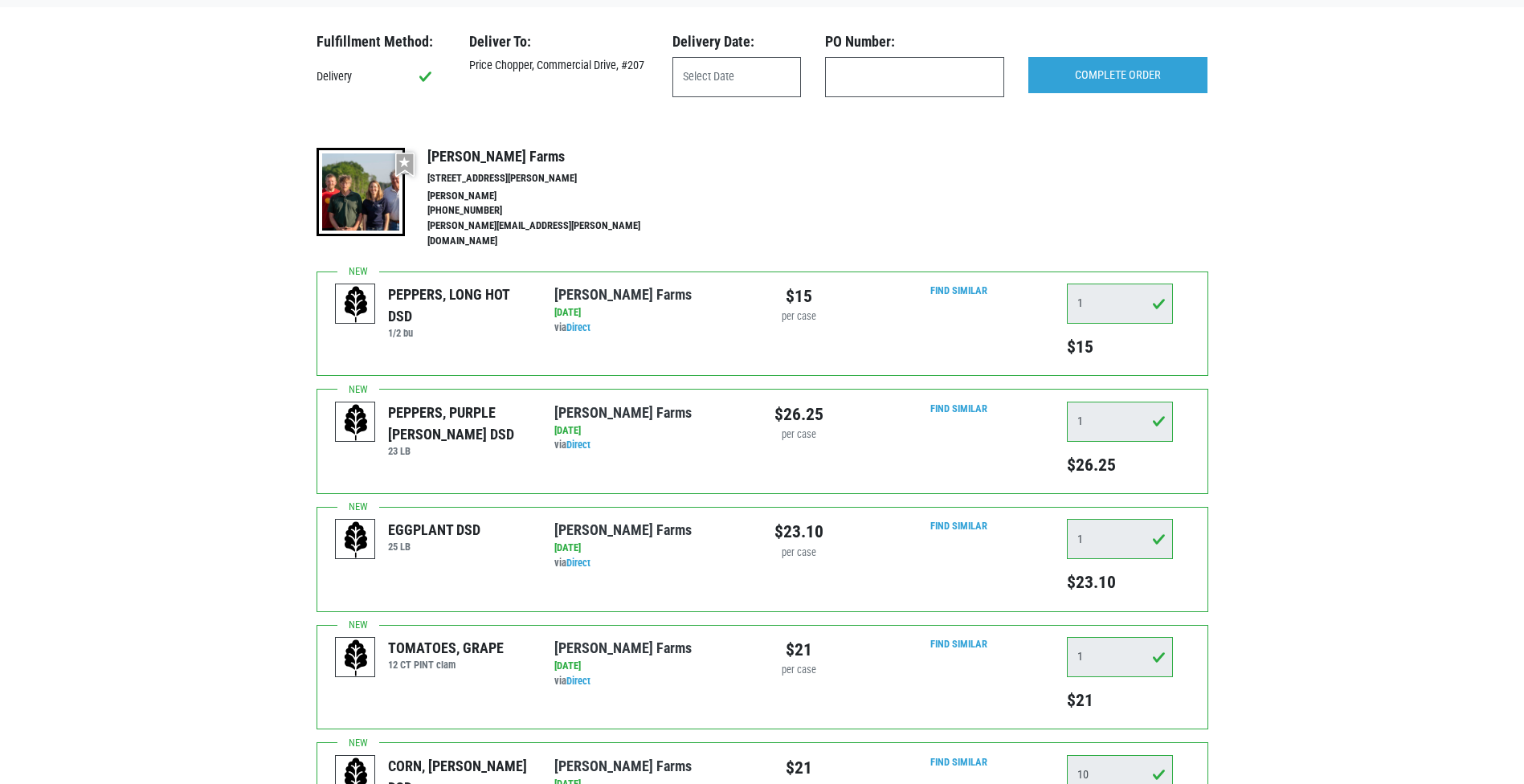
scroll to position [31, 0]
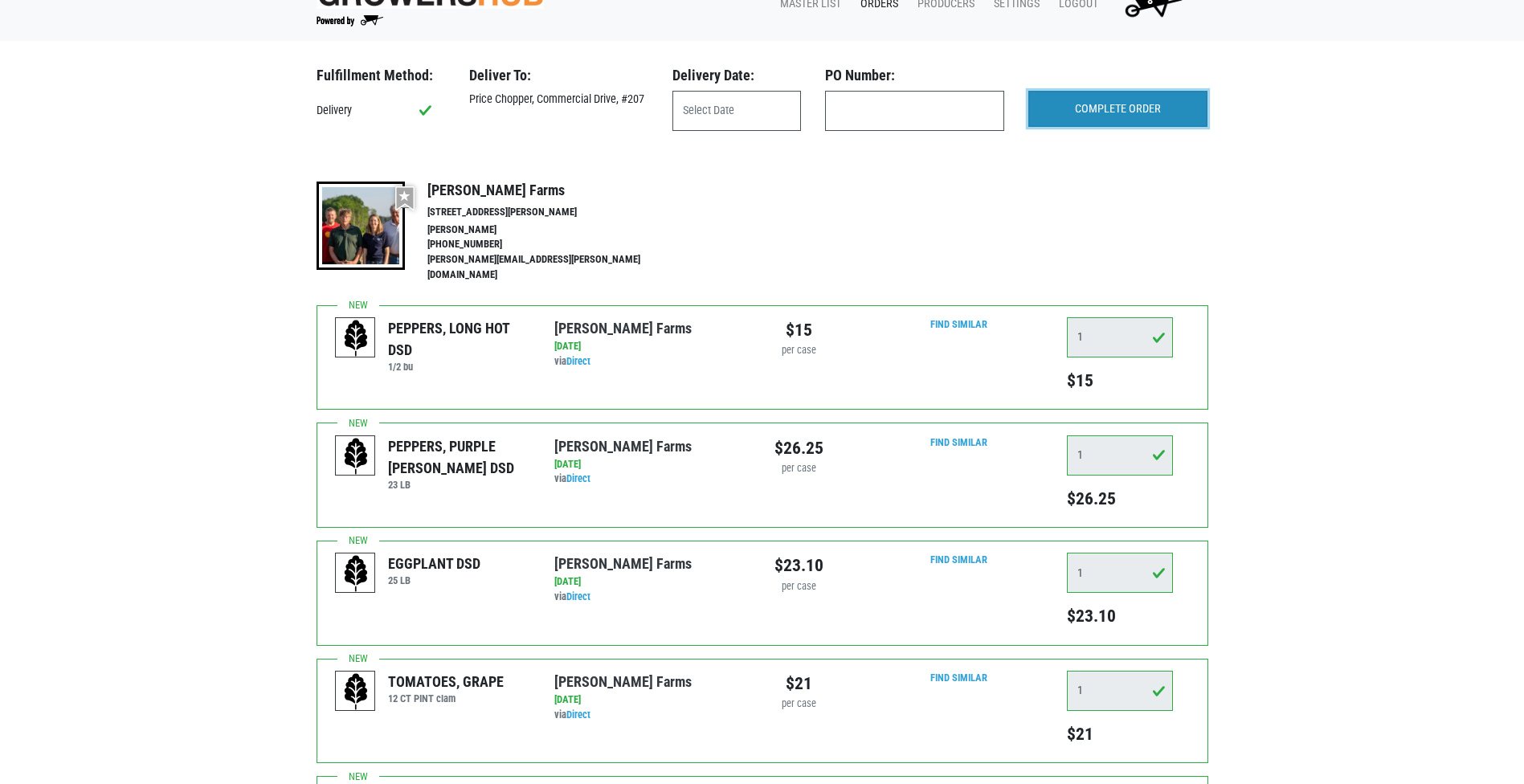
click at [1160, 100] on input "COMPLETE ORDER" at bounding box center [1118, 109] width 180 height 37
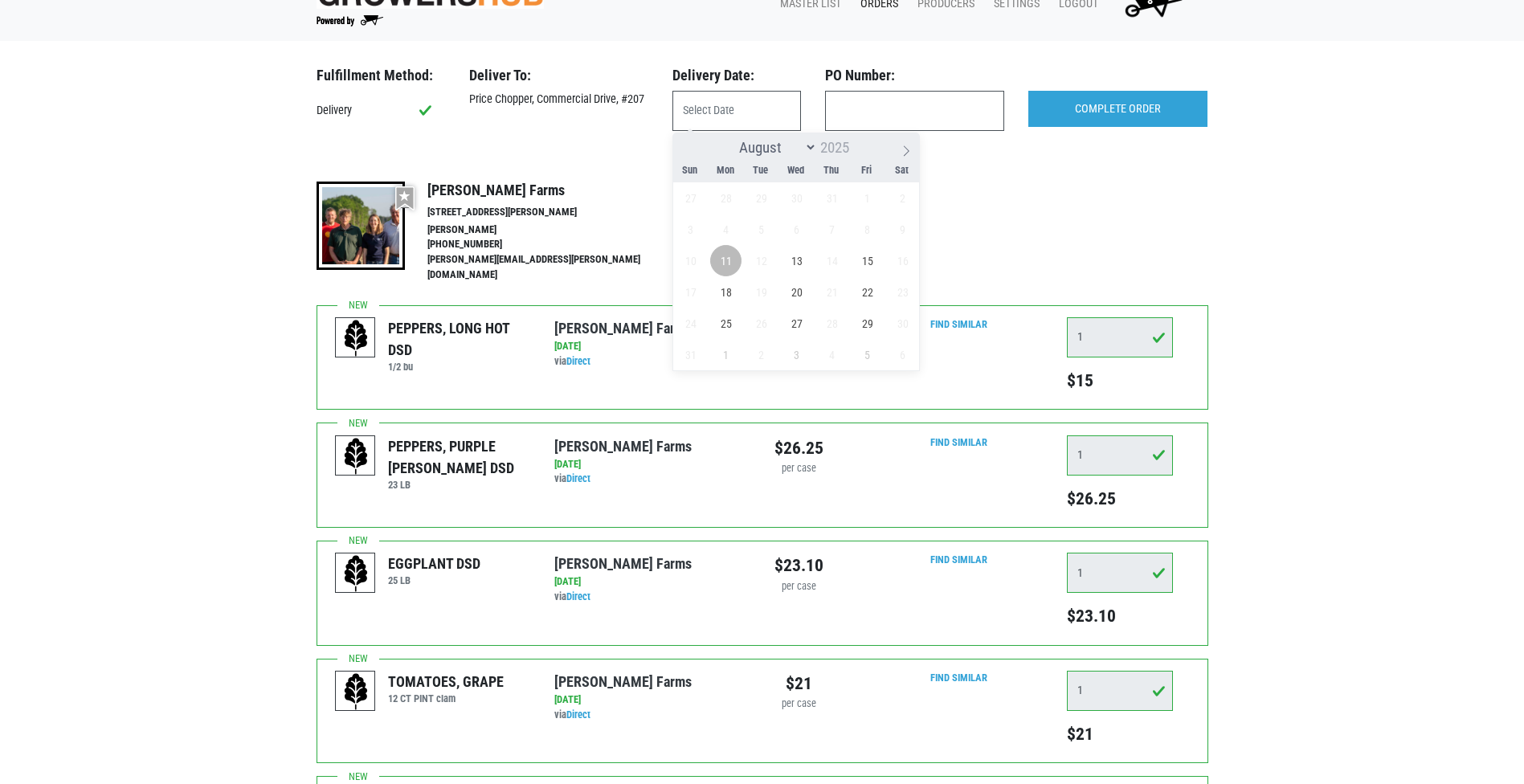
click at [719, 260] on span "11" at bounding box center [726, 260] width 31 height 31
type input "[DATE]"
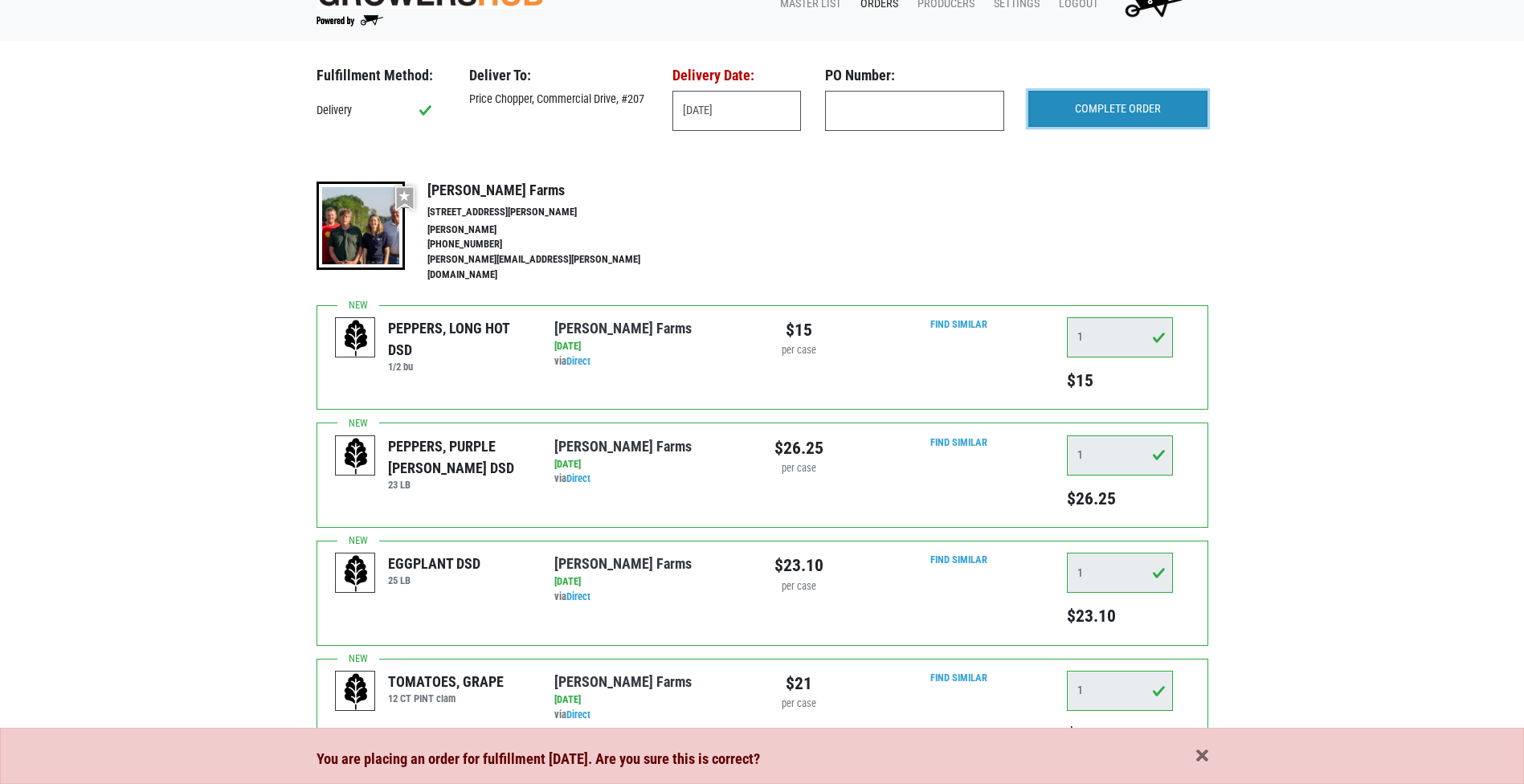
click at [1116, 108] on input "COMPLETE ORDER" at bounding box center [1118, 109] width 180 height 37
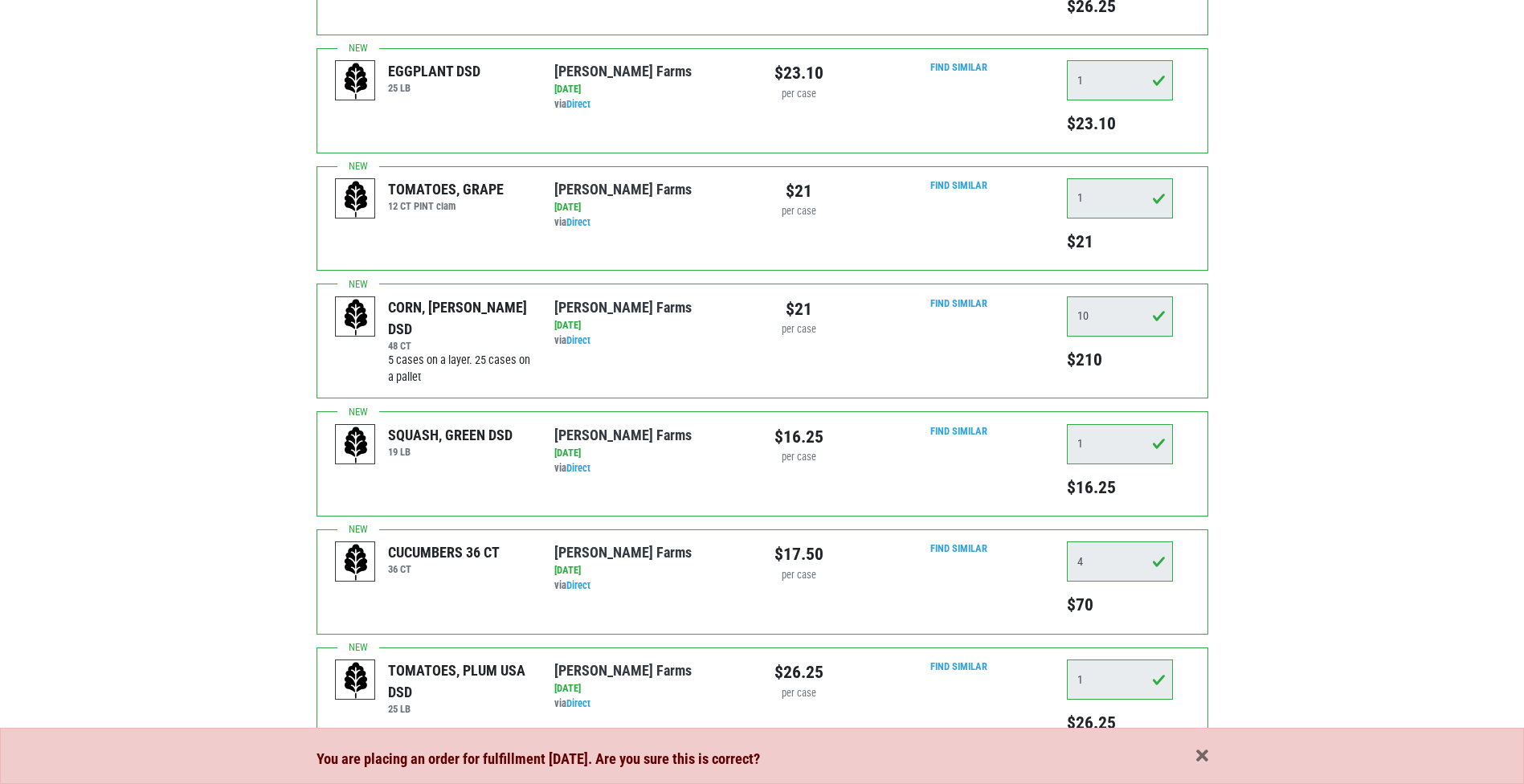
scroll to position [593, 0]
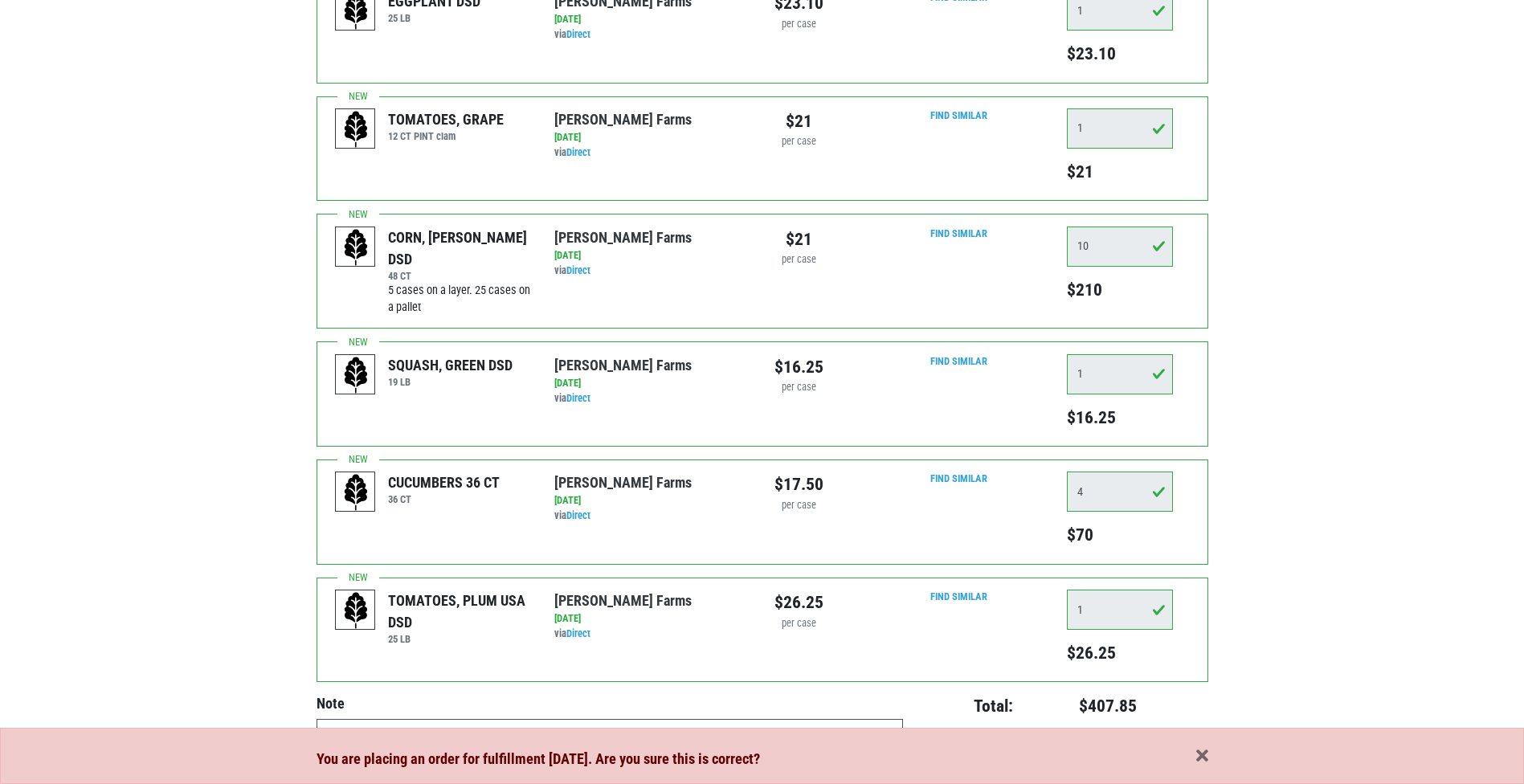
click at [1191, 755] on div "You are placing an order for fulfillment [DATE]. Are you sure this is correct?" at bounding box center [762, 759] width 892 height 23
click at [1205, 753] on span "button" at bounding box center [1202, 756] width 12 height 18
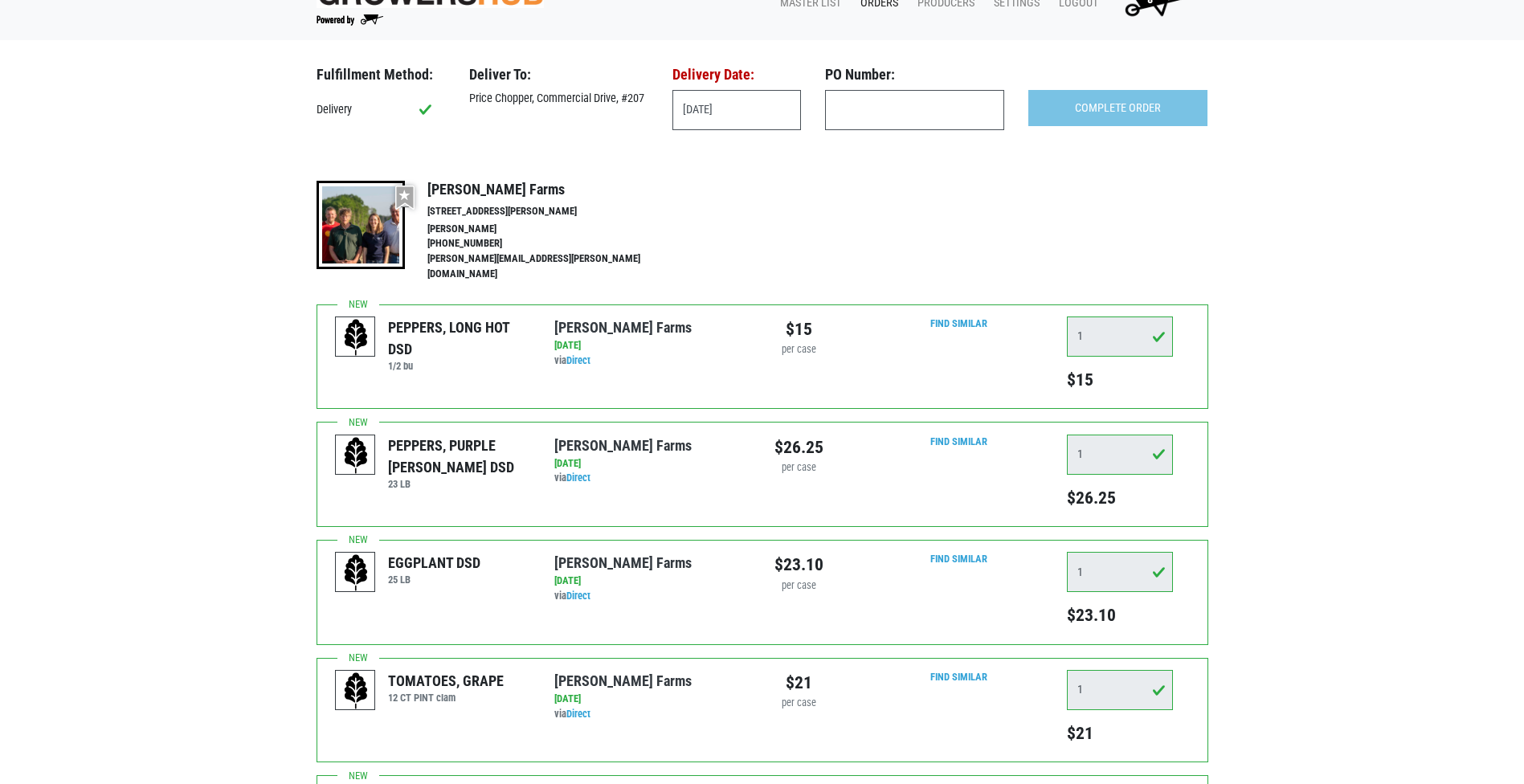
scroll to position [31, 0]
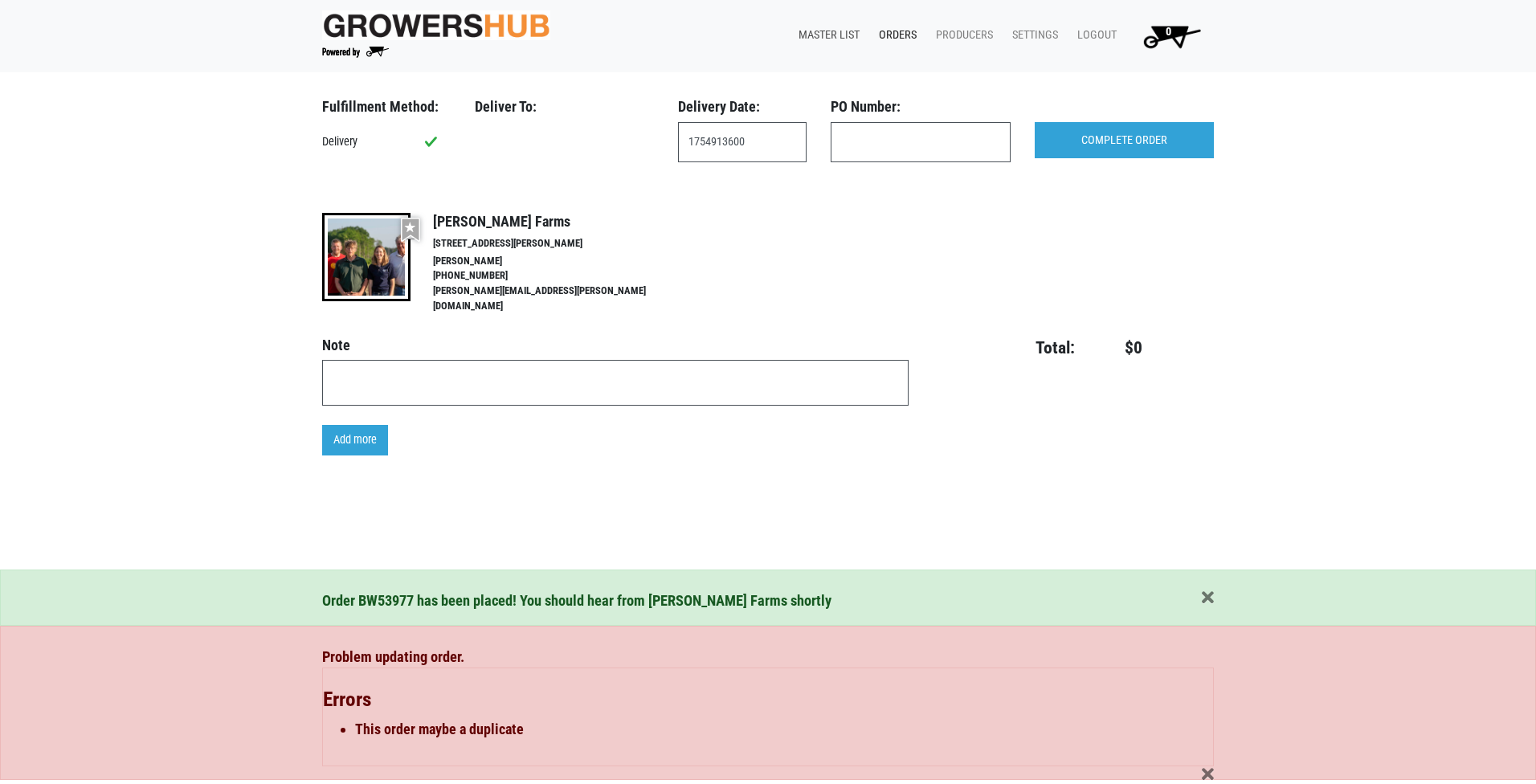
click at [852, 30] on link "Master List" at bounding box center [826, 35] width 80 height 30
click at [908, 35] on link "Orders" at bounding box center [895, 35] width 57 height 30
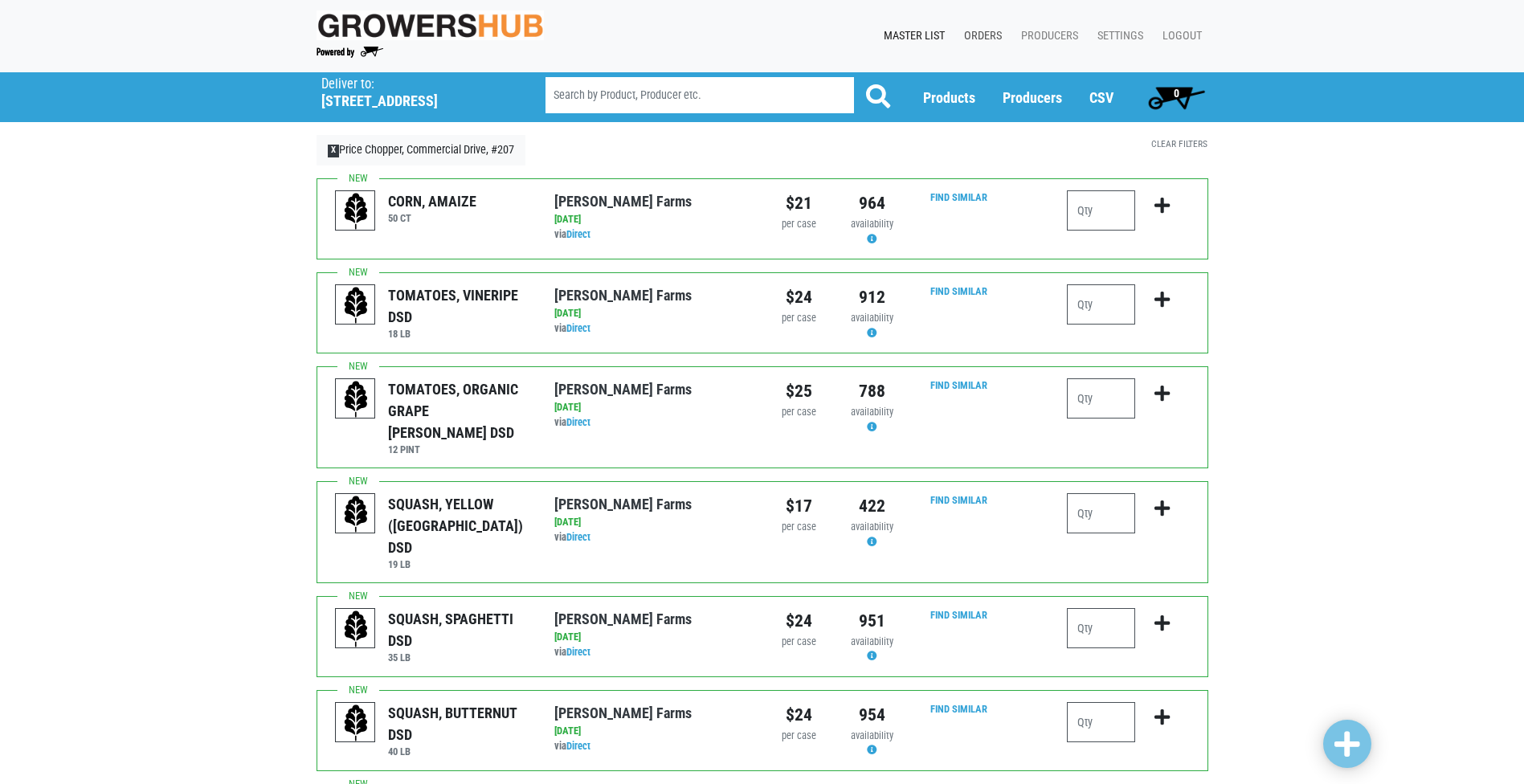
click at [981, 34] on link "Orders" at bounding box center [980, 36] width 57 height 30
